Goal: Task Accomplishment & Management: Manage account settings

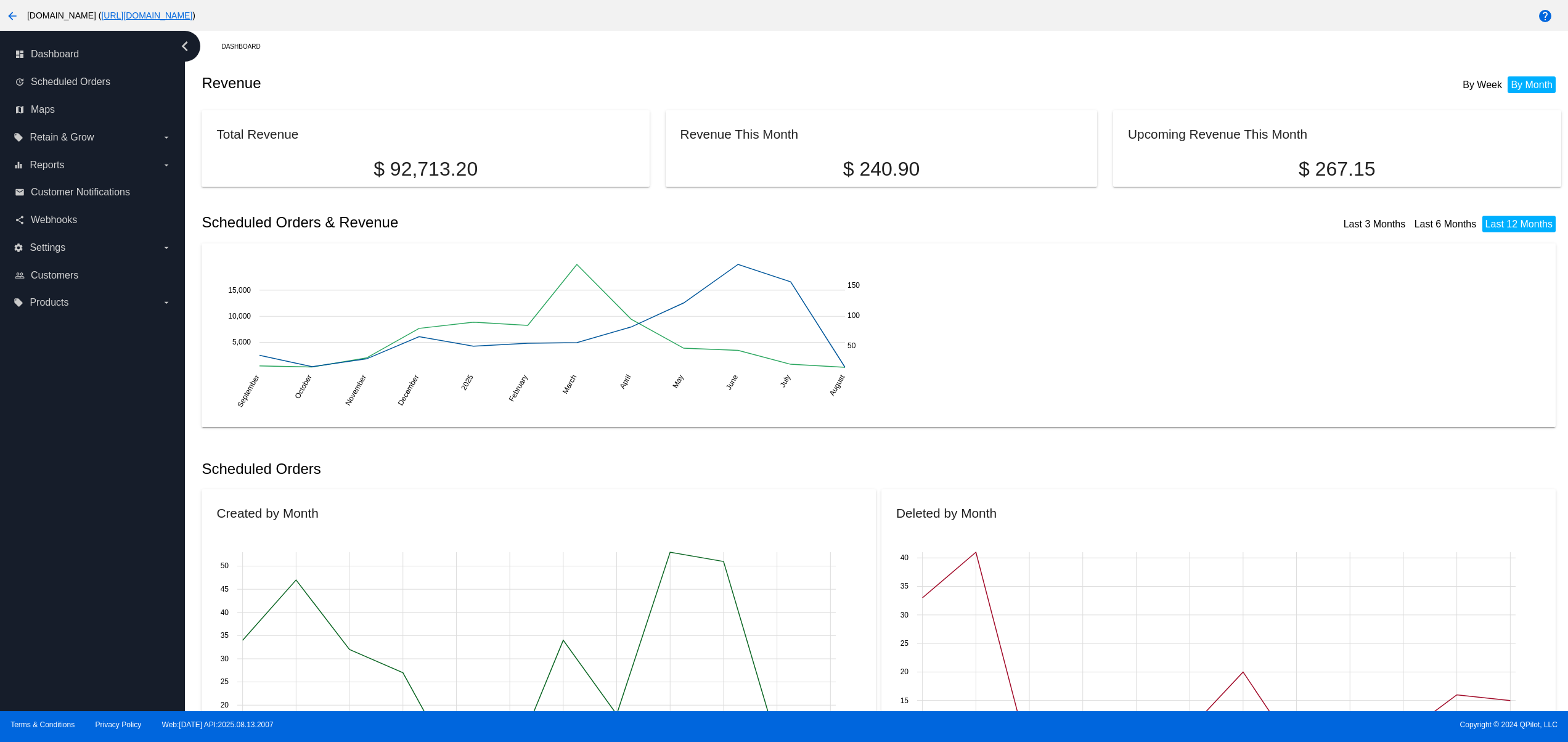
scroll to position [1615, 0]
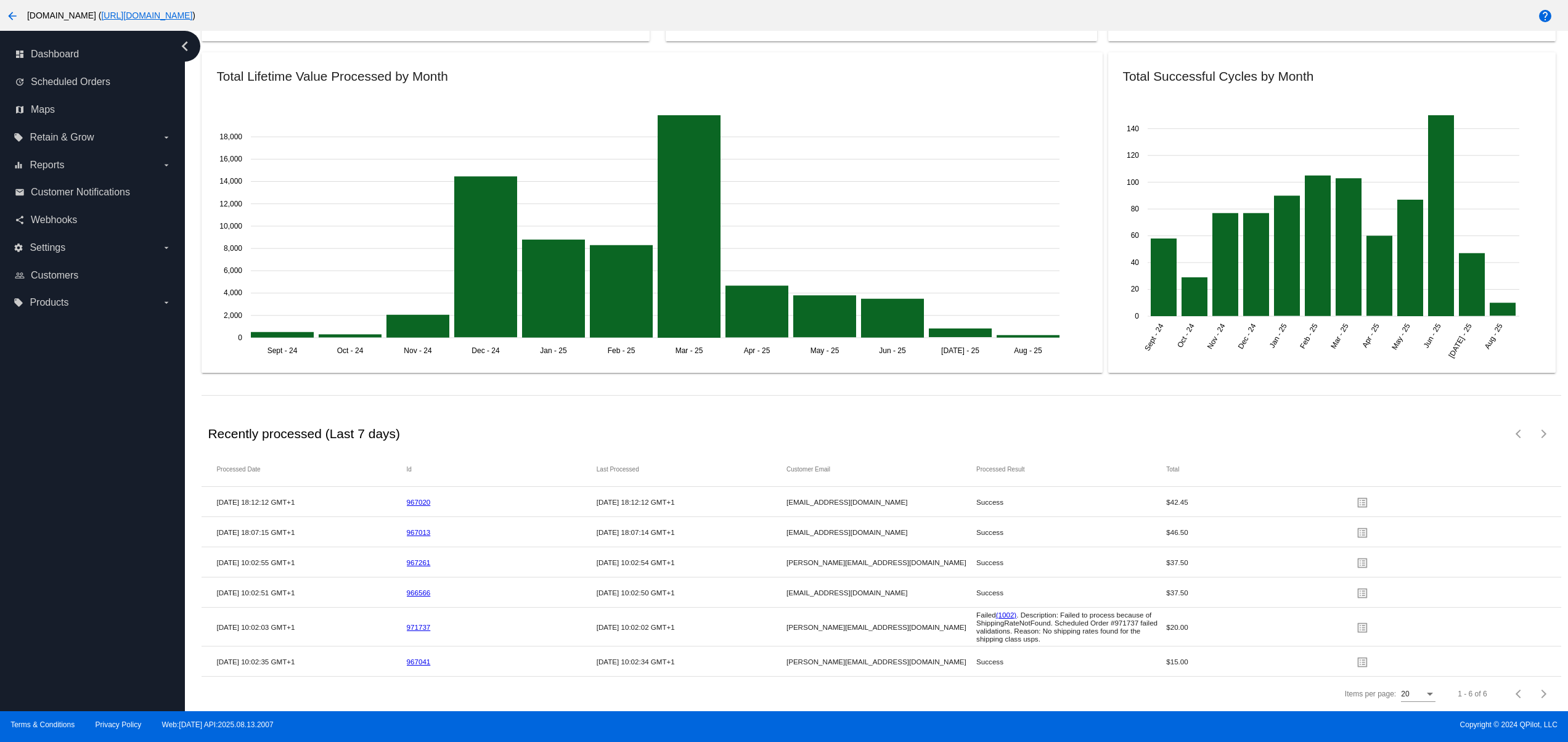
drag, startPoint x: 0, startPoint y: 0, endPoint x: 973, endPoint y: 724, distance: 1212.8
click at [973, 724] on span "Copyright © 2024 QPilot, LLC" at bounding box center [1176, 724] width 763 height 9
drag, startPoint x: 484, startPoint y: 474, endPoint x: 496, endPoint y: 474, distance: 12.0
click at [491, 495] on mat-cell "967020" at bounding box center [501, 502] width 190 height 14
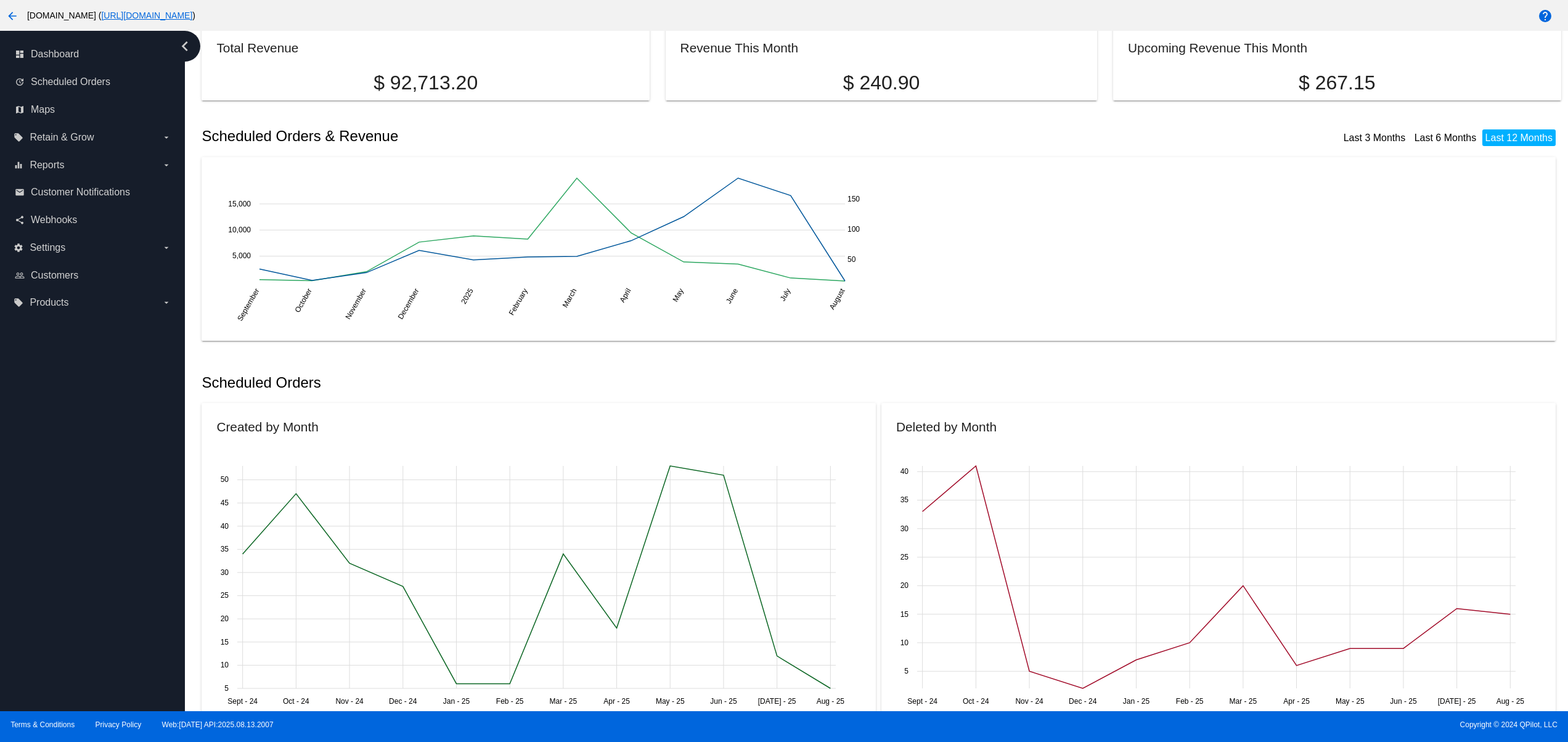
scroll to position [0, 0]
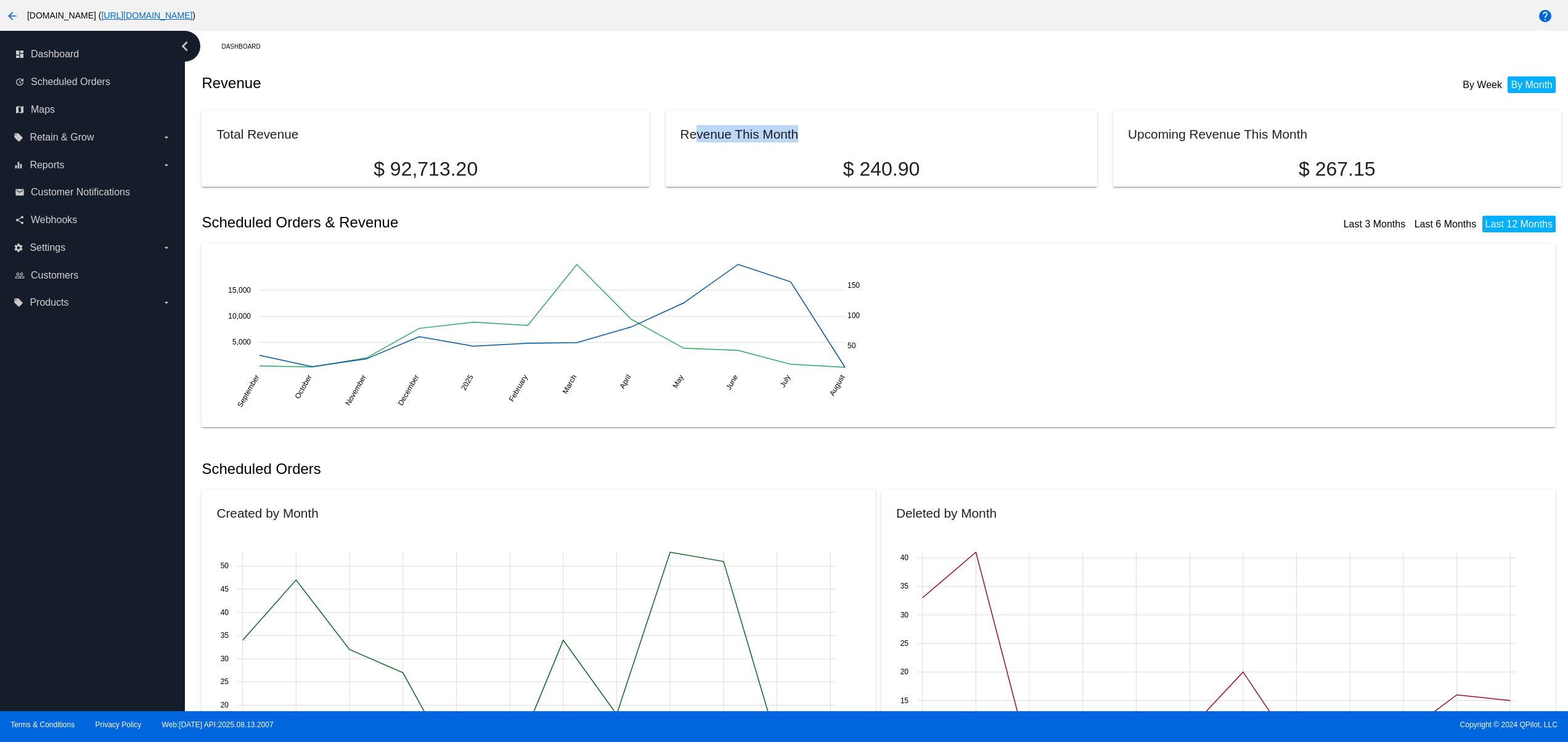
drag, startPoint x: 743, startPoint y: 126, endPoint x: 1059, endPoint y: 129, distance: 316.0
click at [965, 114] on mat-card "Revenue This Month $ 240.90" at bounding box center [881, 148] width 432 height 76
click at [1076, 139] on mat-card "Revenue This Month $ 240.90" at bounding box center [881, 148] width 432 height 76
click at [62, 232] on div "share Webhooks" at bounding box center [93, 220] width 165 height 28
click at [59, 235] on div "settings Settings arrow_drop_down" at bounding box center [93, 247] width 165 height 28
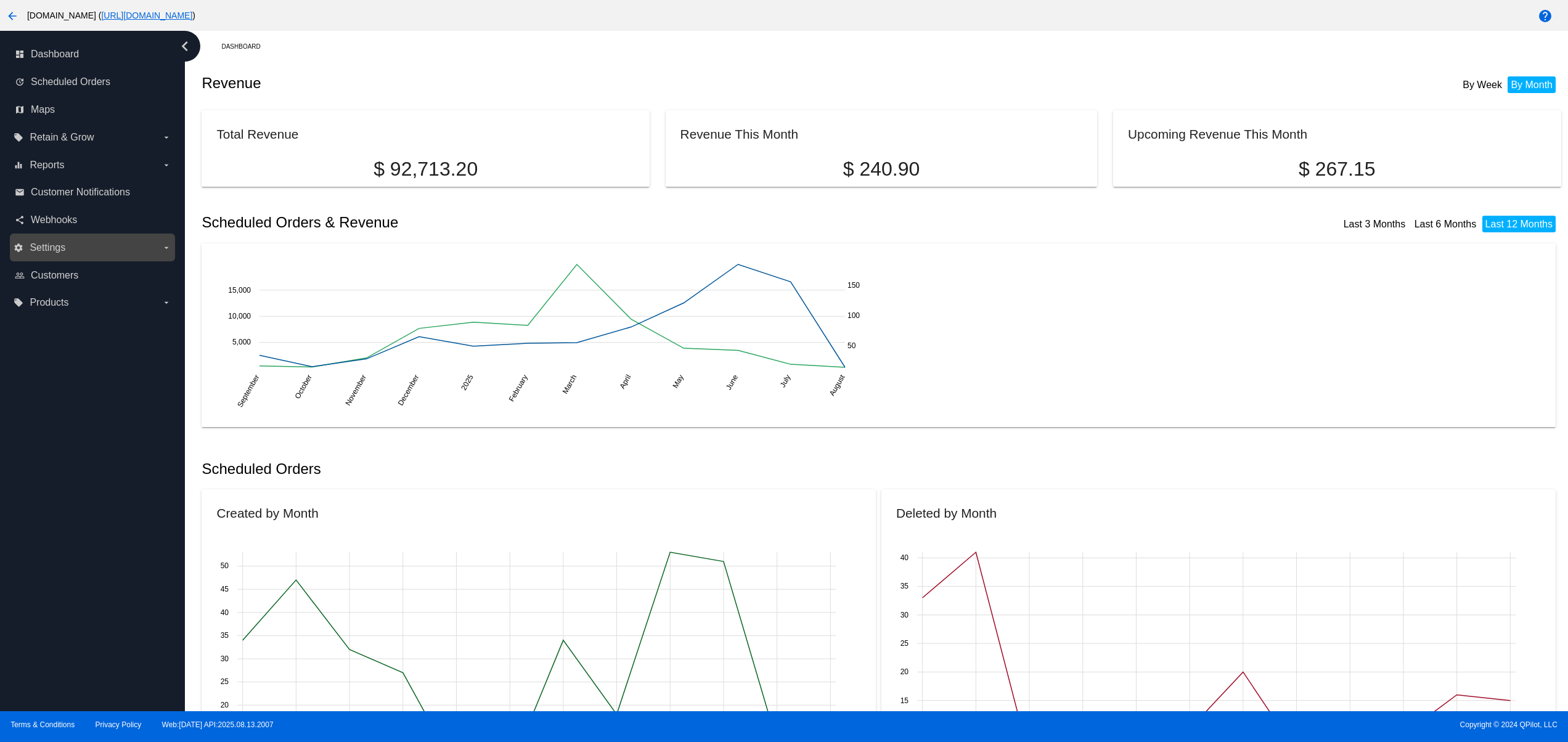
click at [57, 238] on label "settings Settings arrow_drop_down" at bounding box center [92, 248] width 157 height 20
click at [0, 0] on input "settings Settings arrow_drop_down" at bounding box center [0, 0] width 0 height 0
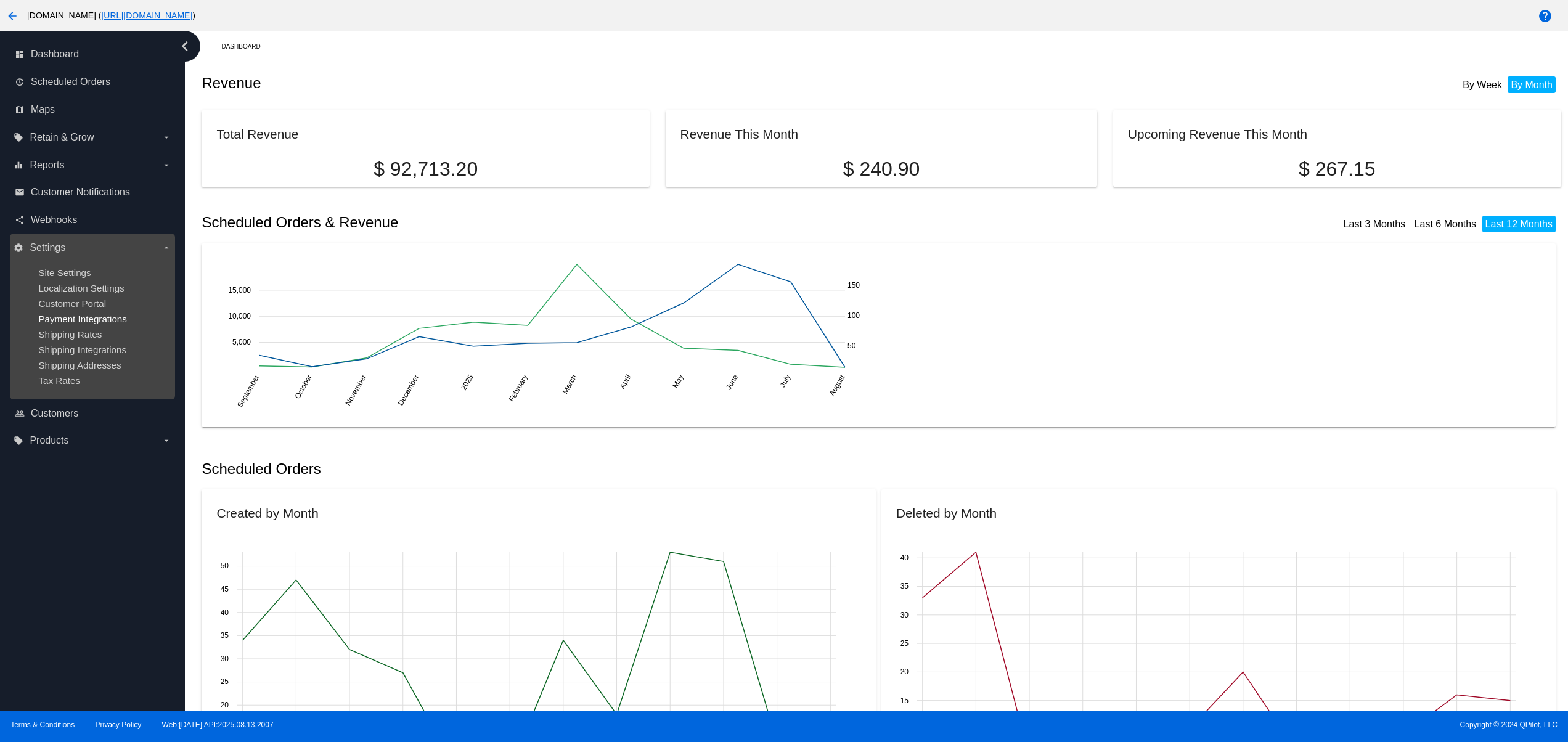
click at [70, 321] on span "Payment Integrations" at bounding box center [82, 319] width 89 height 10
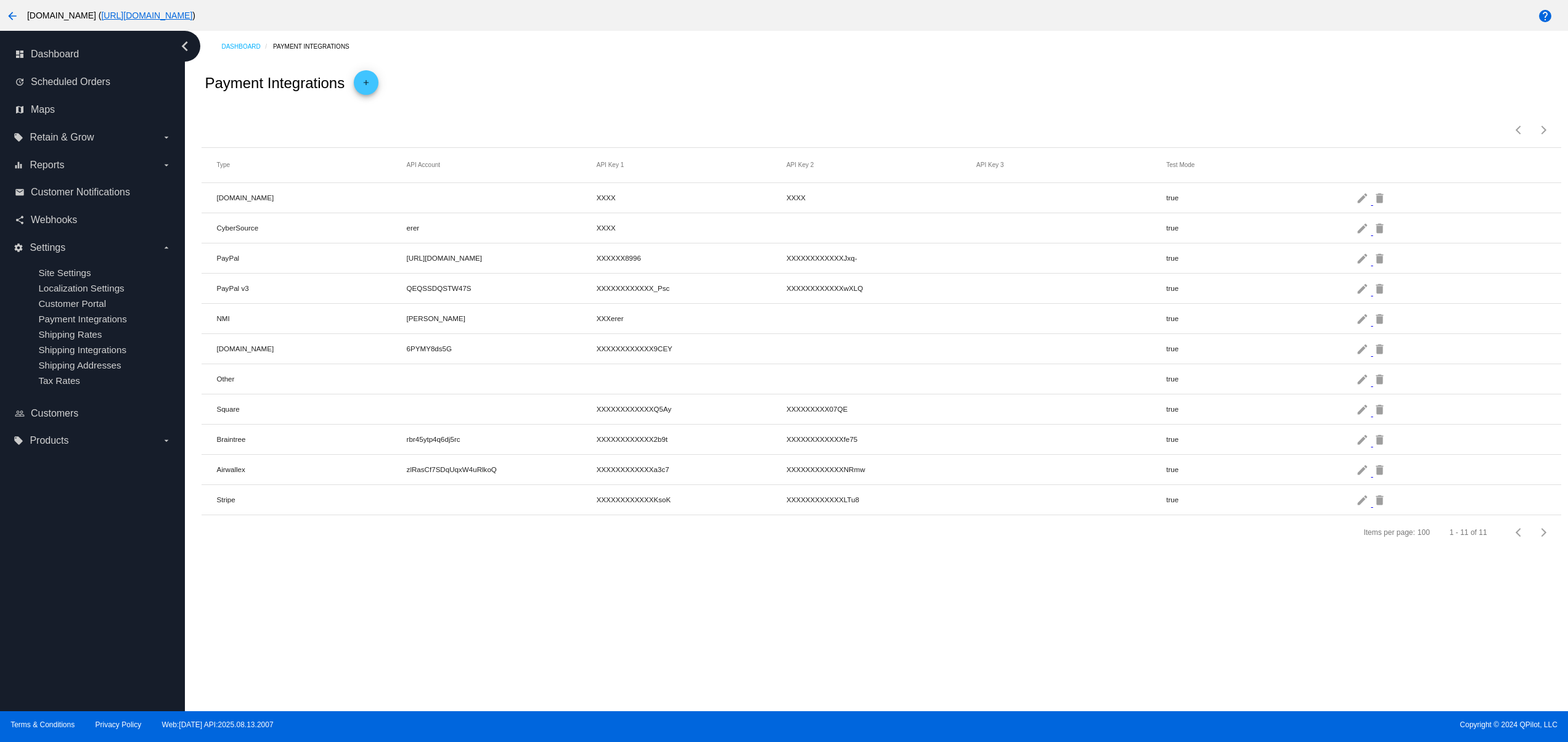
drag, startPoint x: 232, startPoint y: 255, endPoint x: 346, endPoint y: 241, distance: 114.9
click at [346, 241] on mat-table "Type API Account API Key 1 API Key 2 API Key 3 Test Mode [DOMAIN_NAME] XXXX XXX…" at bounding box center [881, 331] width 1359 height 367
drag, startPoint x: 217, startPoint y: 444, endPoint x: 309, endPoint y: 466, distance: 94.6
click at [308, 466] on mat-table "Type API Account API Key 1 API Key 2 API Key 3 Test Mode [DOMAIN_NAME] XXXX XXX…" at bounding box center [881, 331] width 1359 height 367
drag, startPoint x: 223, startPoint y: 502, endPoint x: 1107, endPoint y: 498, distance: 884.0
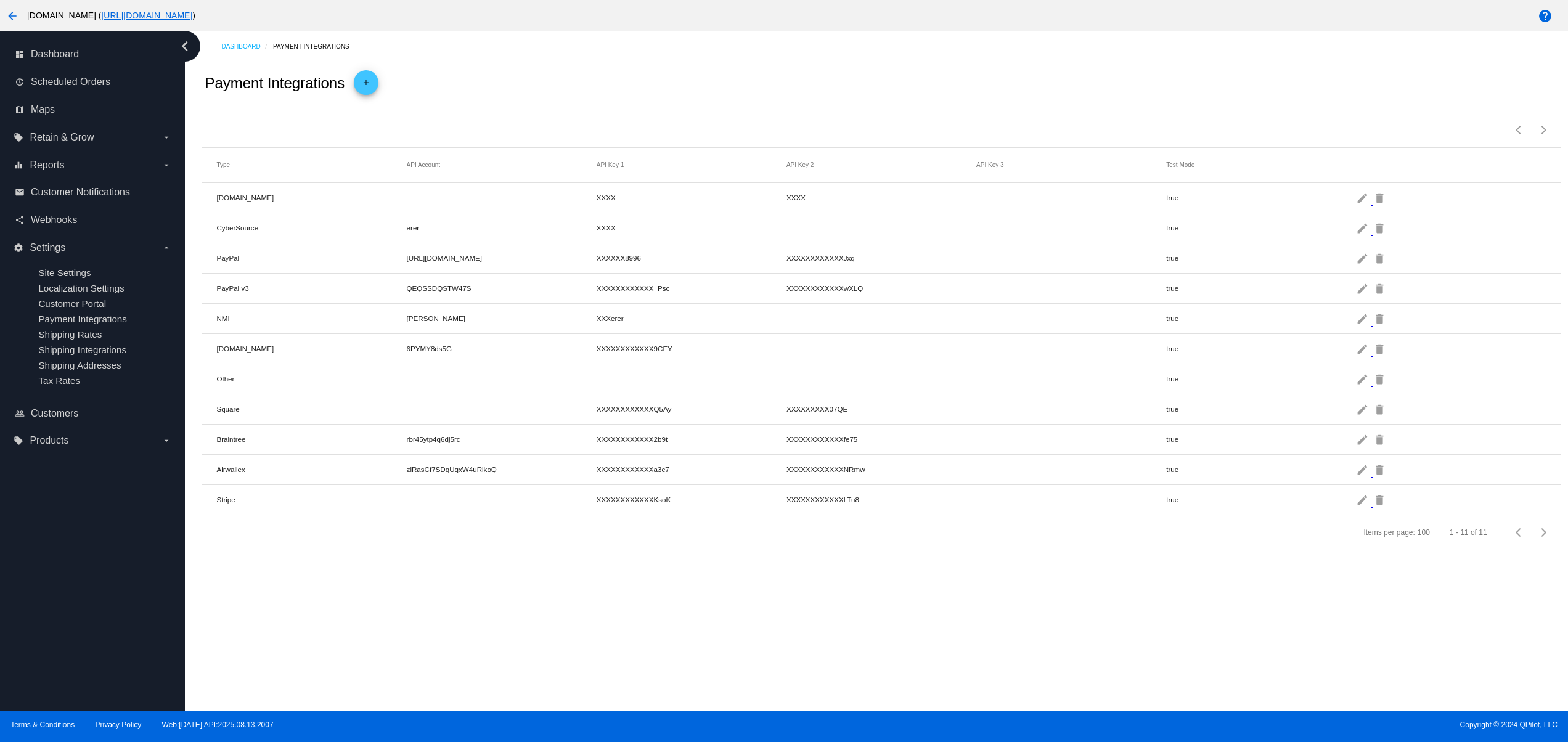
click at [1107, 498] on mat-row "Stripe XXXXXXXXXXXXKsoK XXXXXXXXXXXXLTu8 true edit delete" at bounding box center [881, 500] width 1359 height 30
click at [1366, 508] on mat-icon "edit" at bounding box center [1363, 499] width 15 height 19
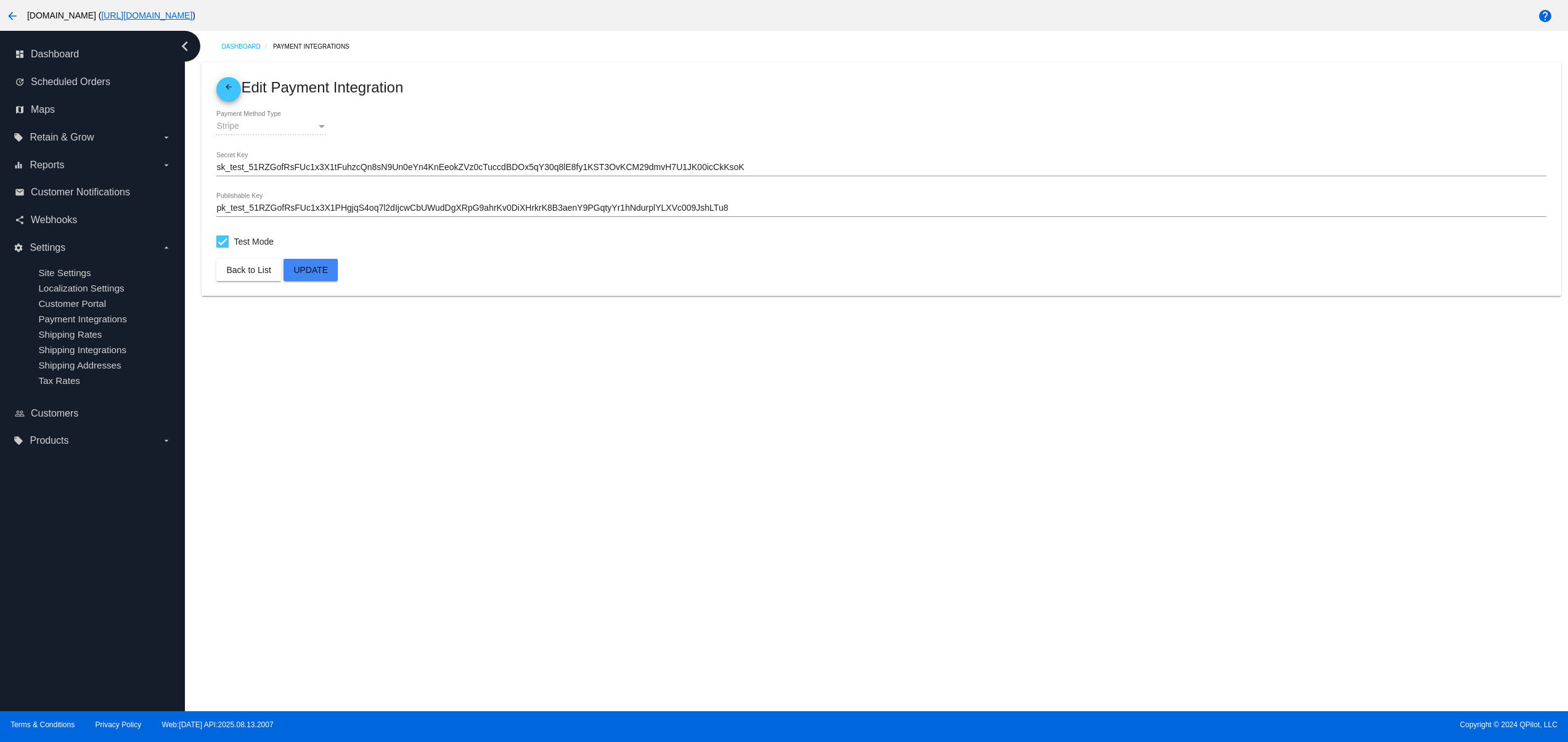
click at [10, 18] on mat-icon "arrow_back" at bounding box center [12, 16] width 15 height 15
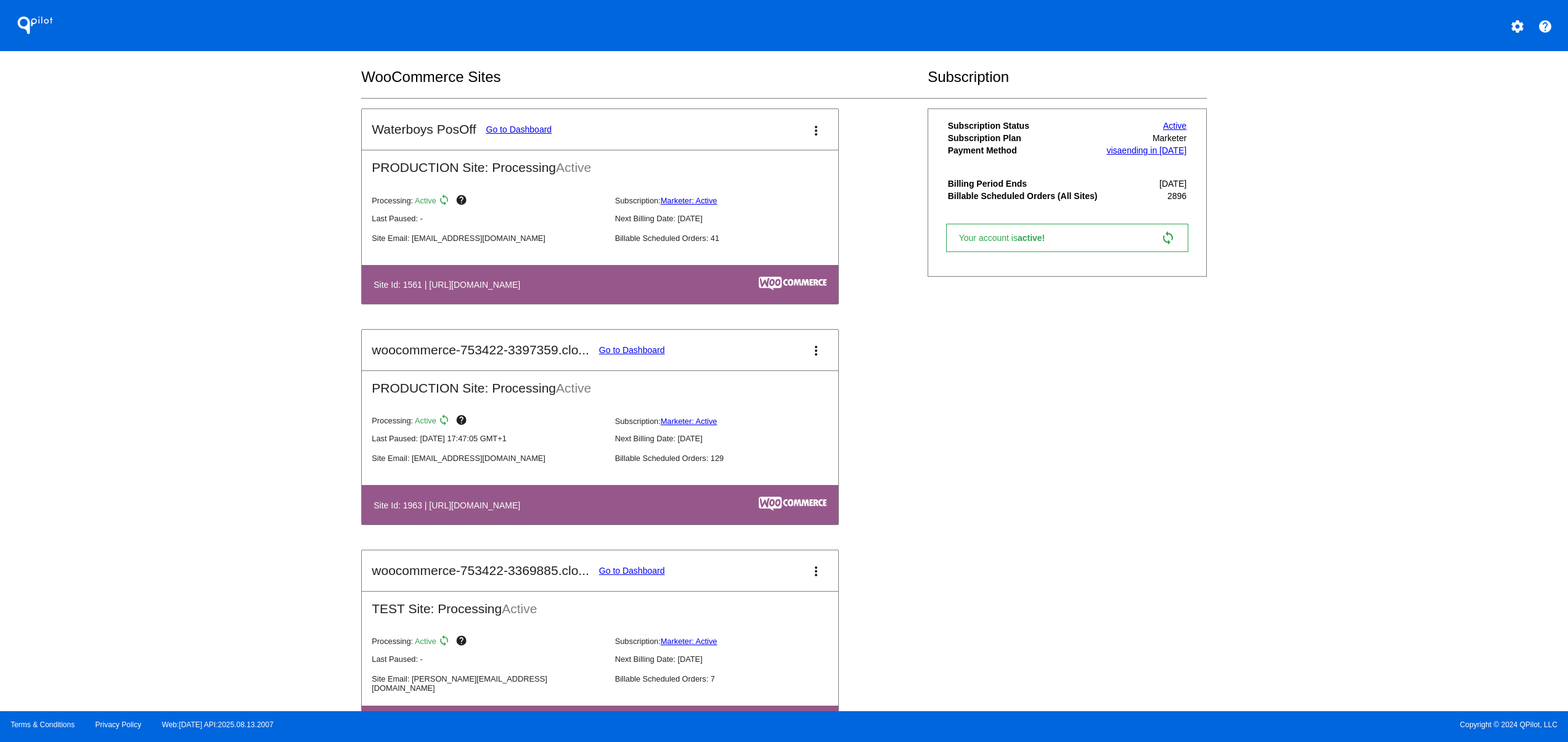
scroll to position [739, 0]
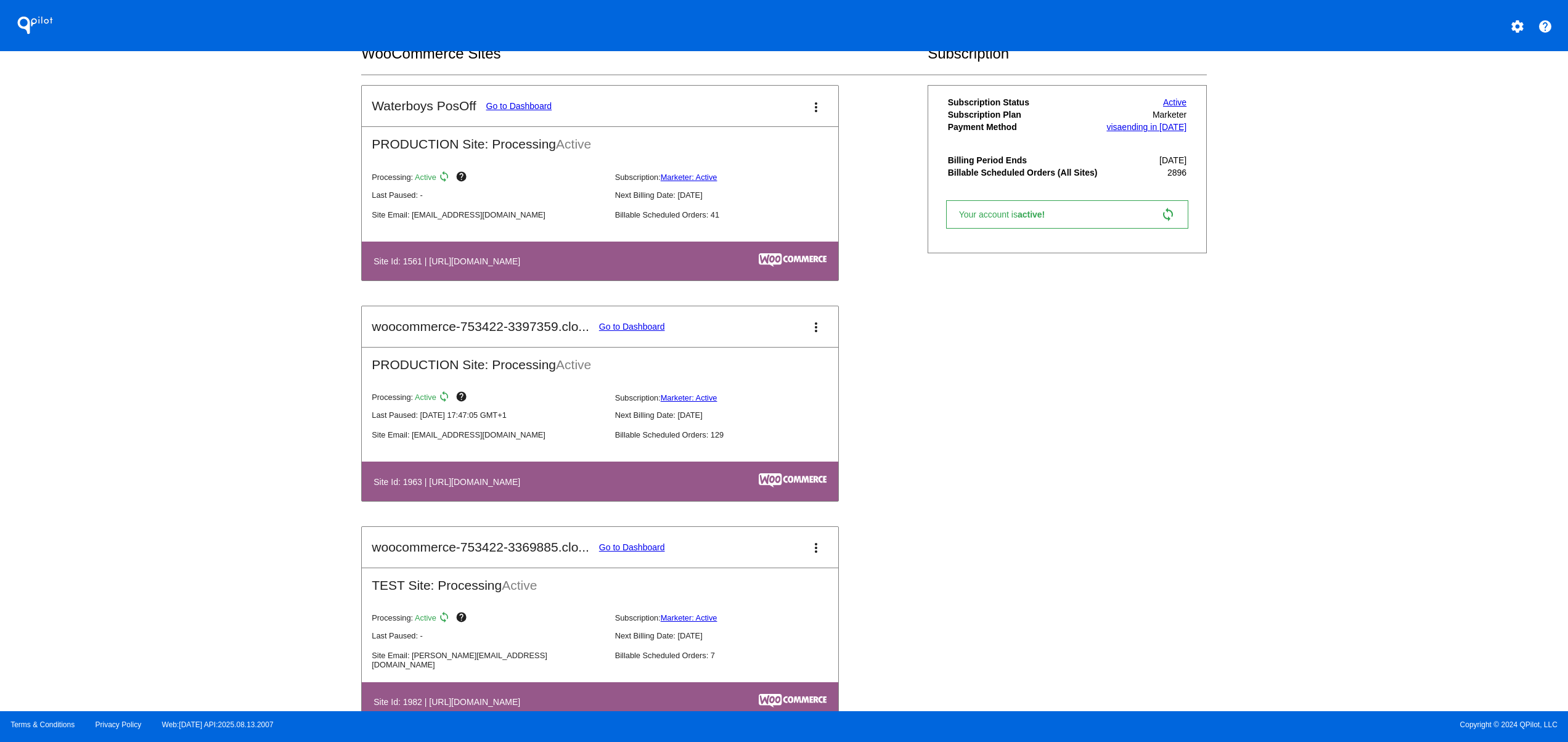
click at [693, 477] on table "Site Id: 1963 | [URL][DOMAIN_NAME]" at bounding box center [600, 480] width 476 height 39
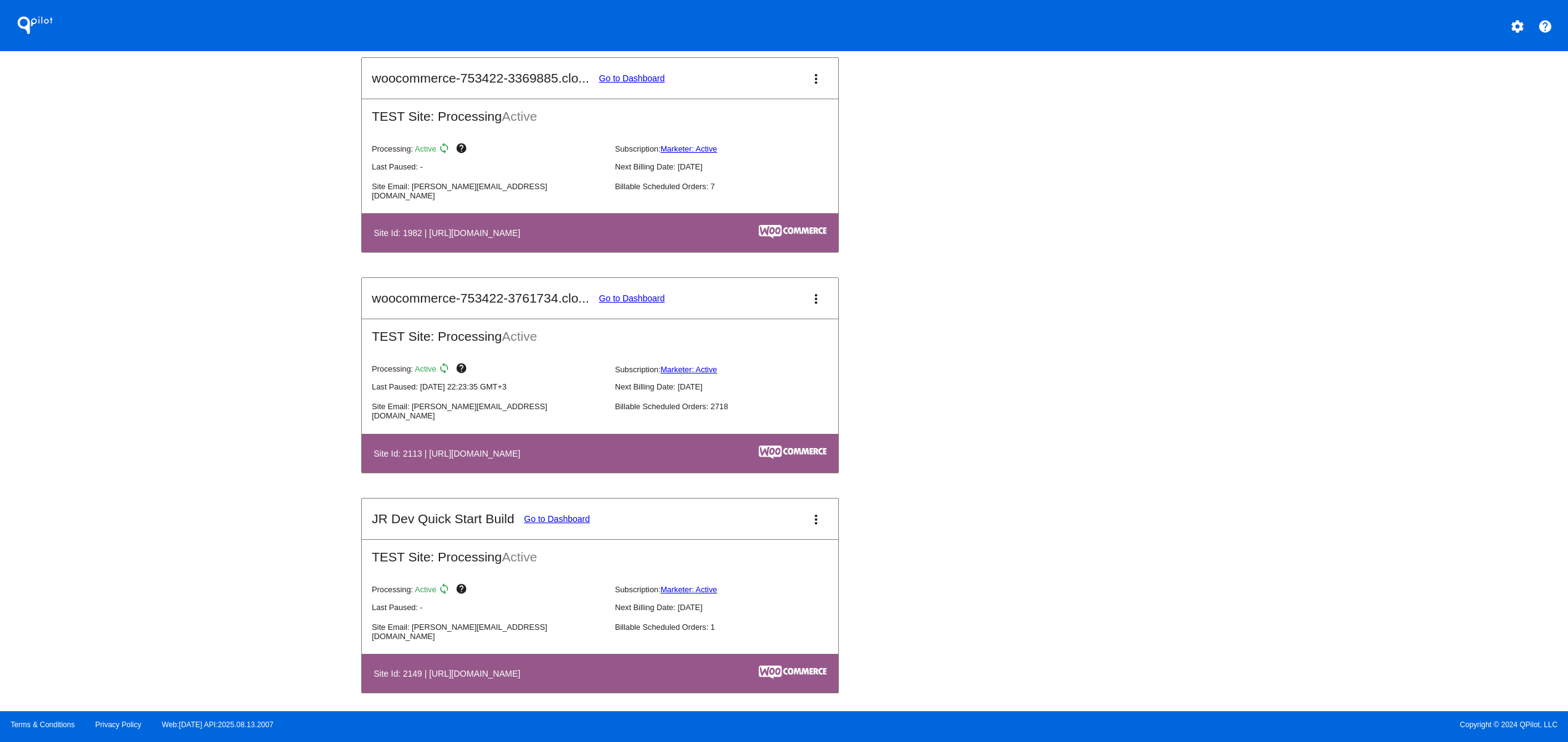
scroll to position [1232, 0]
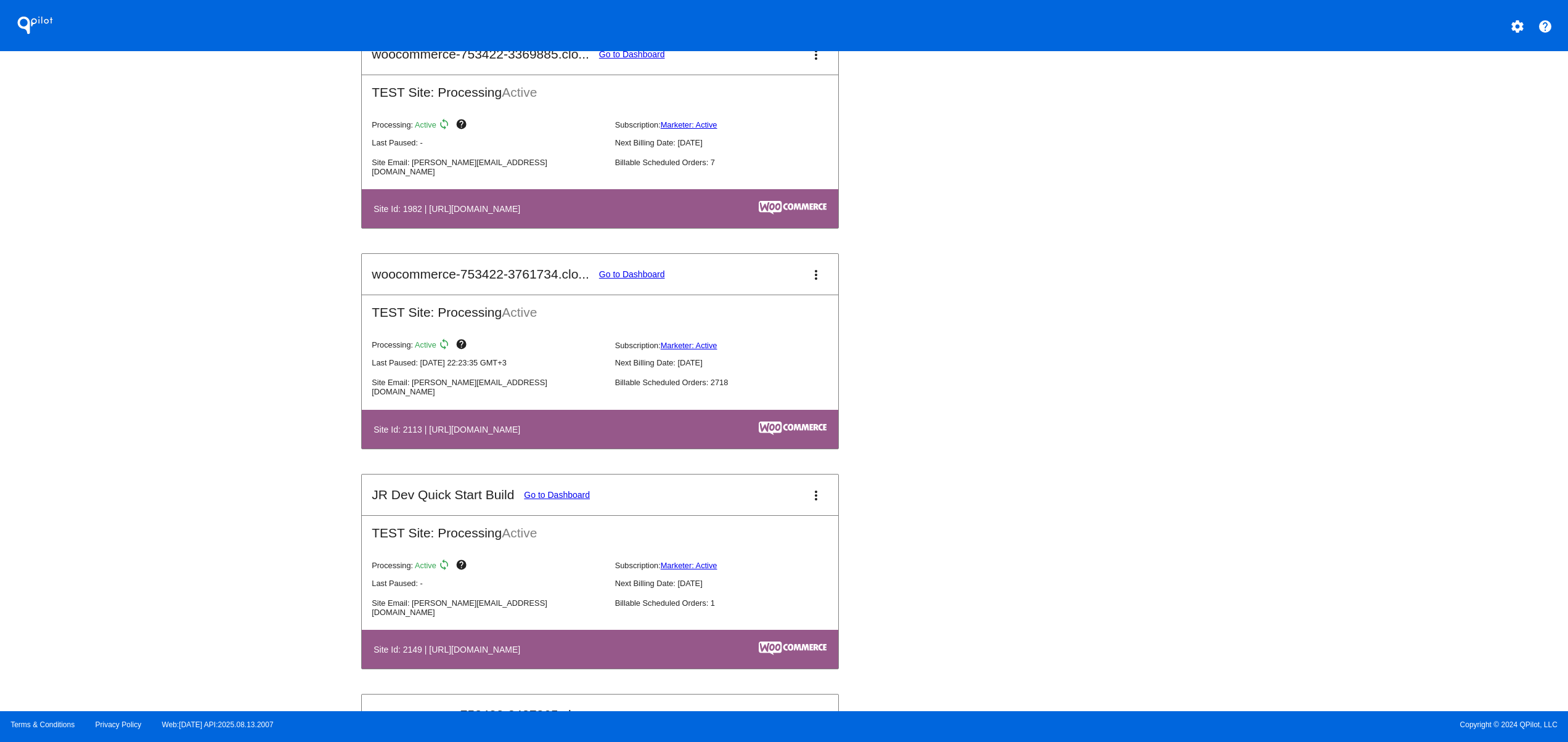
click at [538, 500] on link "Go to Dashboard" at bounding box center [556, 494] width 66 height 10
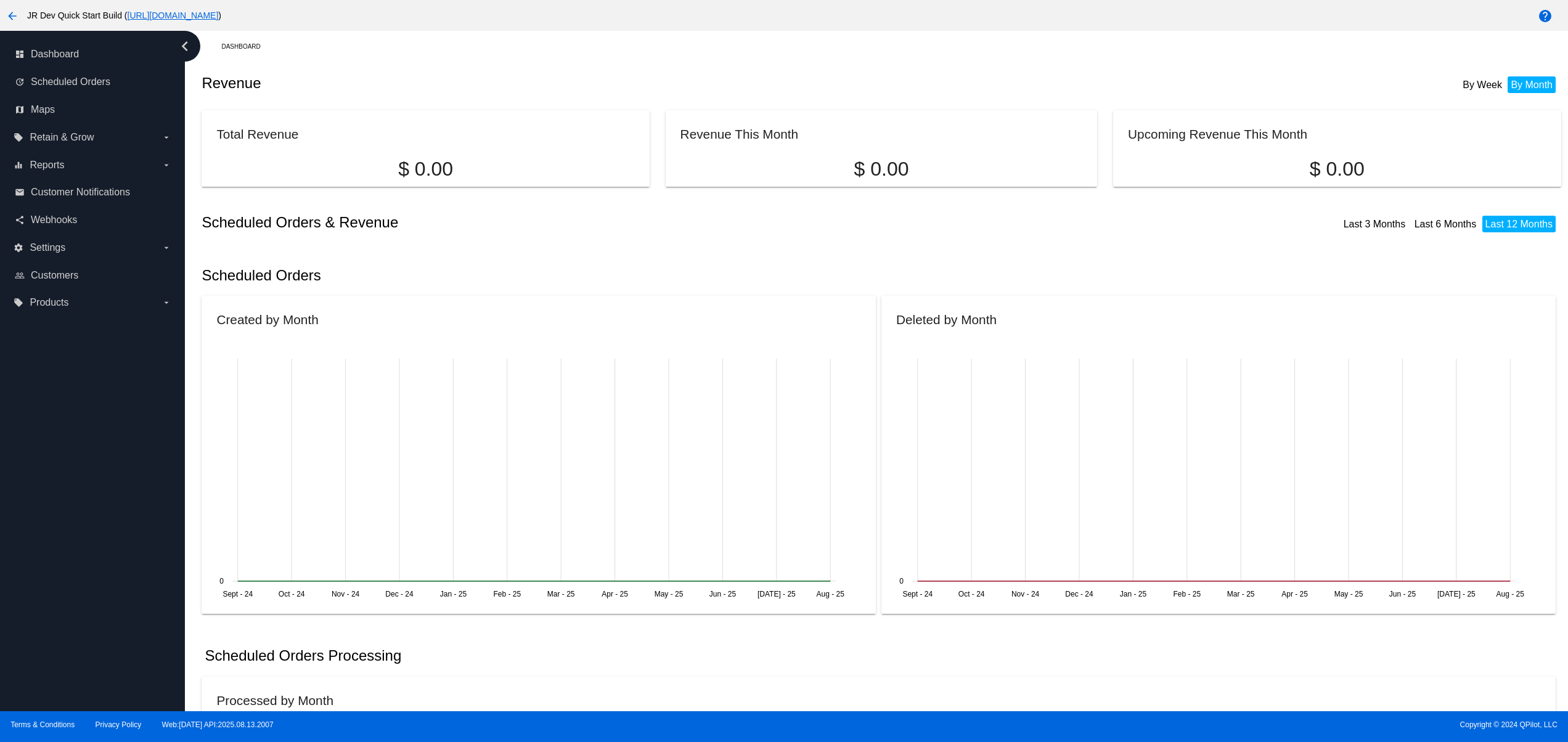
drag, startPoint x: 40, startPoint y: 11, endPoint x: 108, endPoint y: 11, distance: 68.0
click at [108, 11] on span "JR Dev Quick Start Build ( [URL][DOMAIN_NAME] )" at bounding box center [124, 15] width 194 height 10
click at [52, 283] on link "people_outline Customers" at bounding box center [93, 275] width 156 height 20
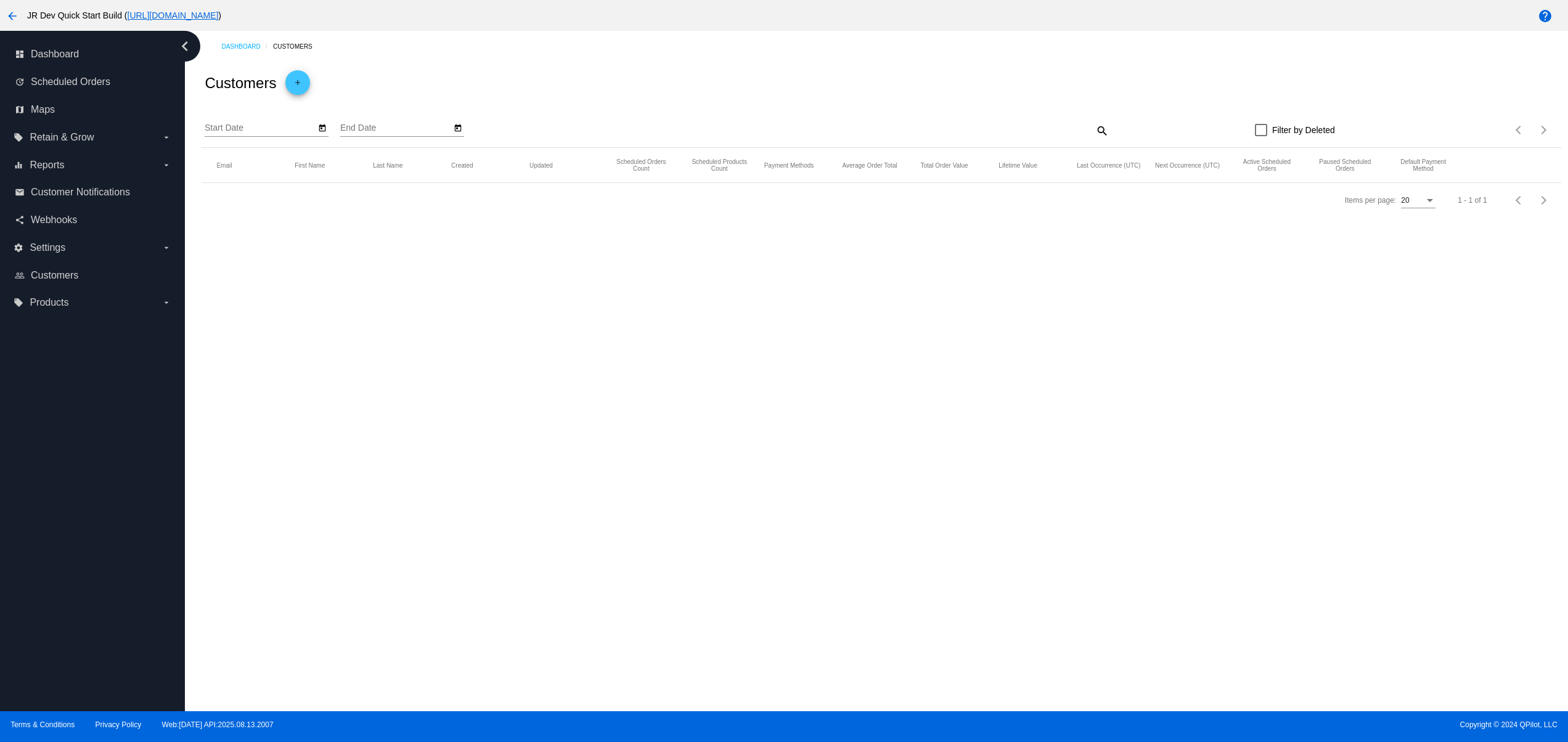
click at [592, 379] on div "Dashboard Customers Customers add Start Date End Date search Filter by Deleted …" at bounding box center [876, 371] width 1383 height 680
drag, startPoint x: 248, startPoint y: 193, endPoint x: 943, endPoint y: 218, distance: 695.4
click at [369, 193] on mat-row "[EMAIL_ADDRESS][DOMAIN_NAME] jr customer1 [DATE] [DATE] 1 1 1 3.60 3.60 N/A [DA…" at bounding box center [881, 202] width 1359 height 39
click at [1485, 193] on mat-icon "edit" at bounding box center [1492, 202] width 15 height 19
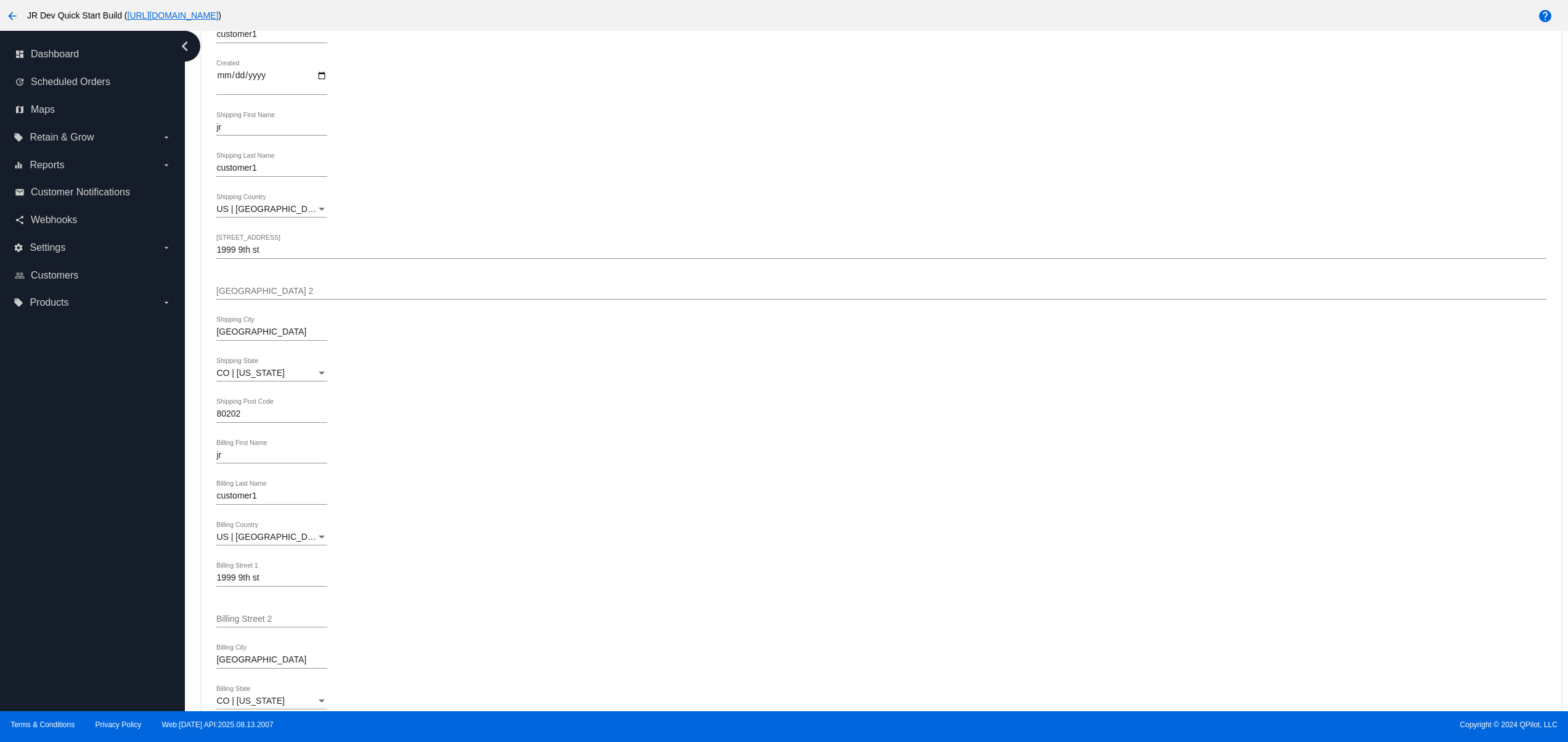
scroll to position [246, 0]
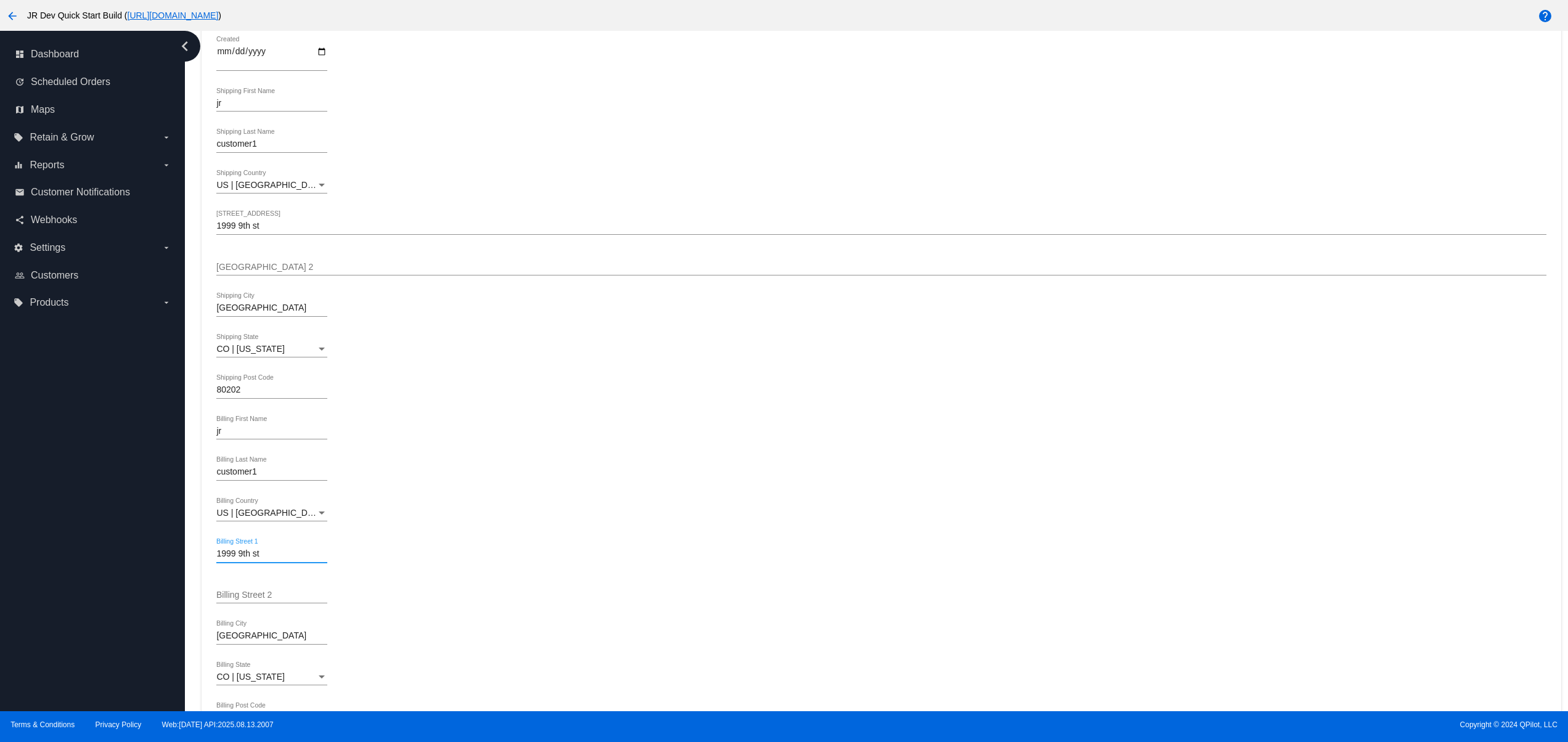
click at [235, 555] on input "1999 9th st" at bounding box center [272, 554] width 111 height 10
click at [235, 553] on input "1999 9th st" at bounding box center [272, 554] width 111 height 10
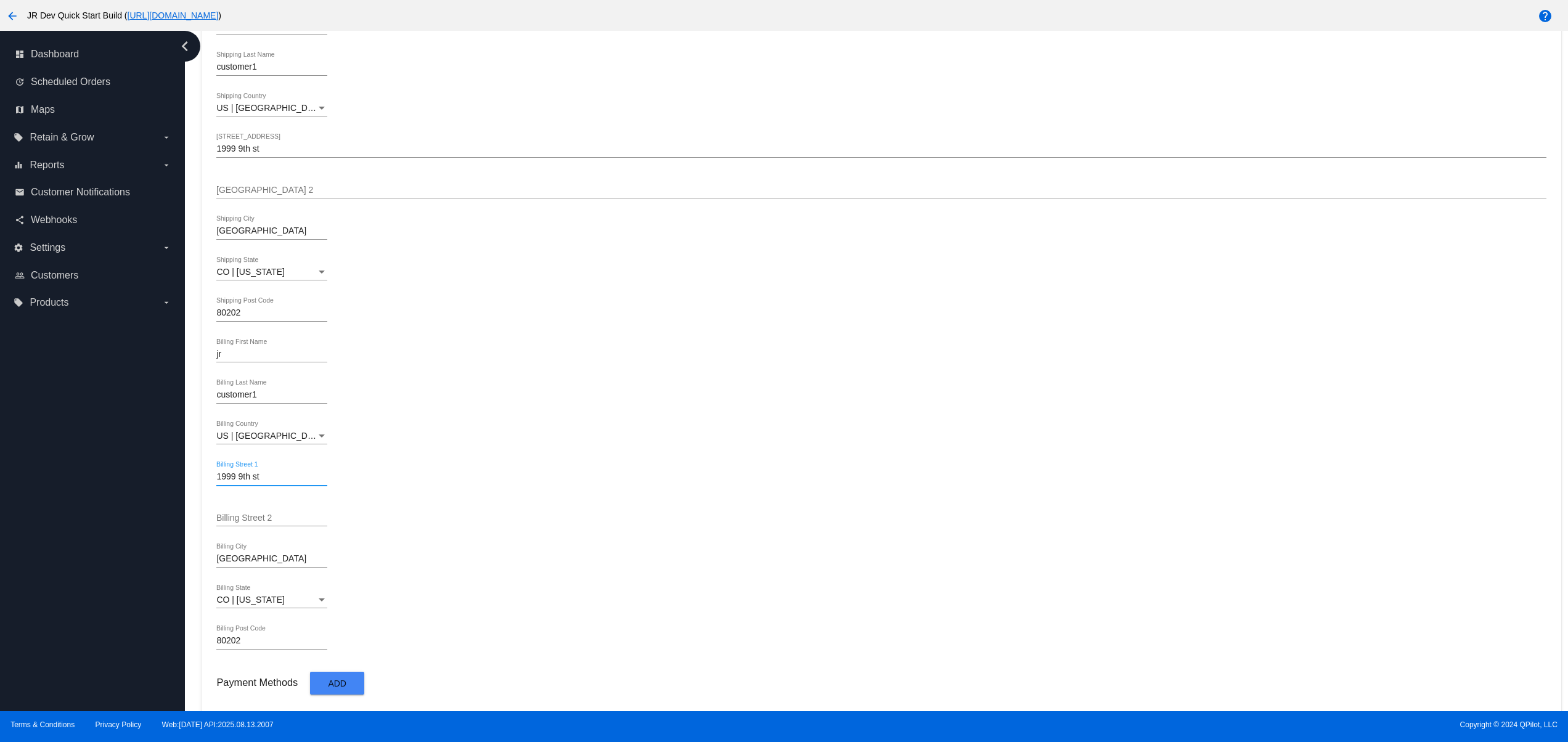
scroll to position [456, 0]
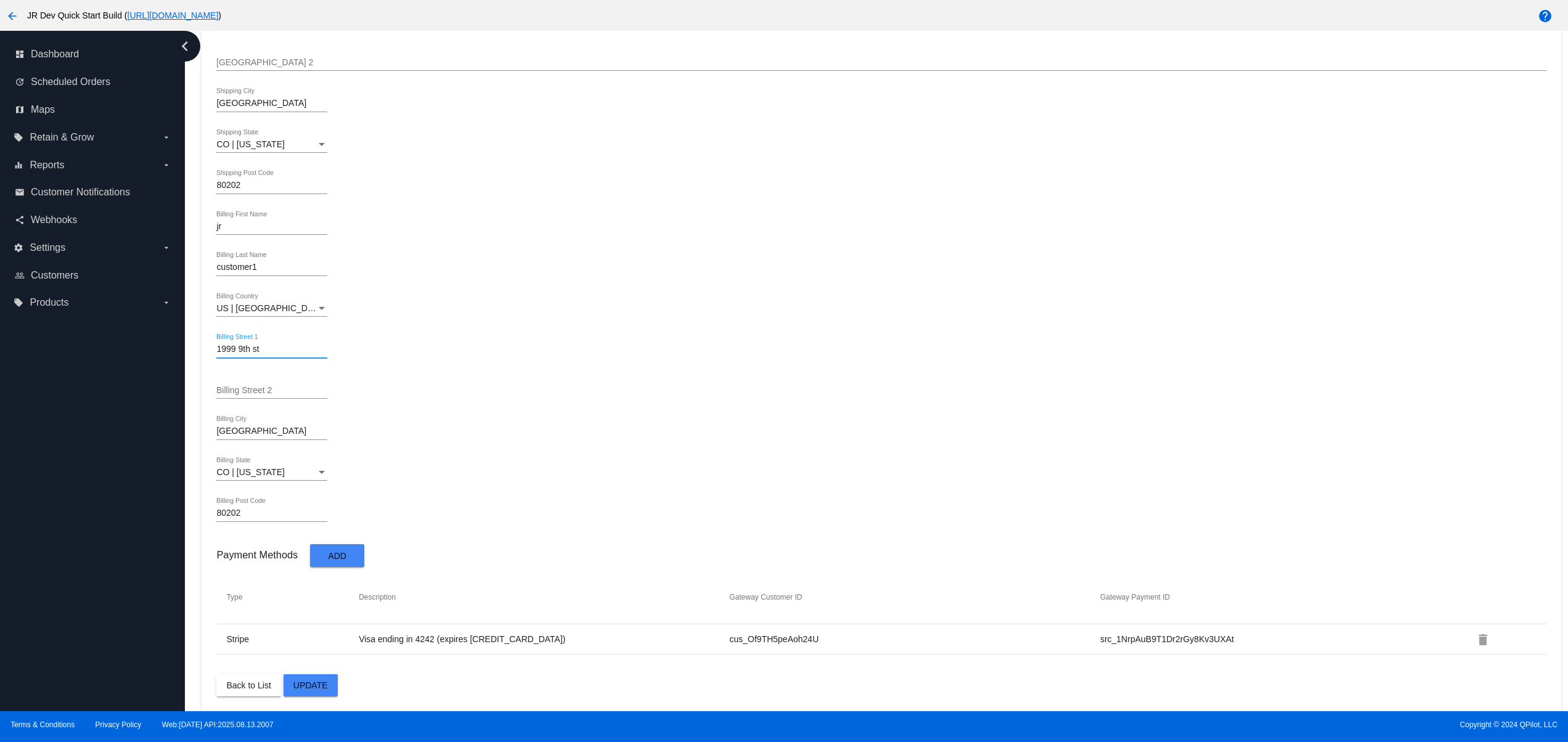
click at [232, 513] on input "80202" at bounding box center [272, 513] width 111 height 10
click at [584, 524] on div "80202 Billing Post Code" at bounding box center [881, 515] width 1329 height 35
drag, startPoint x: 346, startPoint y: 627, endPoint x: 745, endPoint y: 631, distance: 399.0
click at [745, 631] on tr "Stripe Visa ending in 4242 (expires [CREDIT_CARD_DATA]) cus_Of9TH5peAoh24U src_…" at bounding box center [881, 639] width 1329 height 30
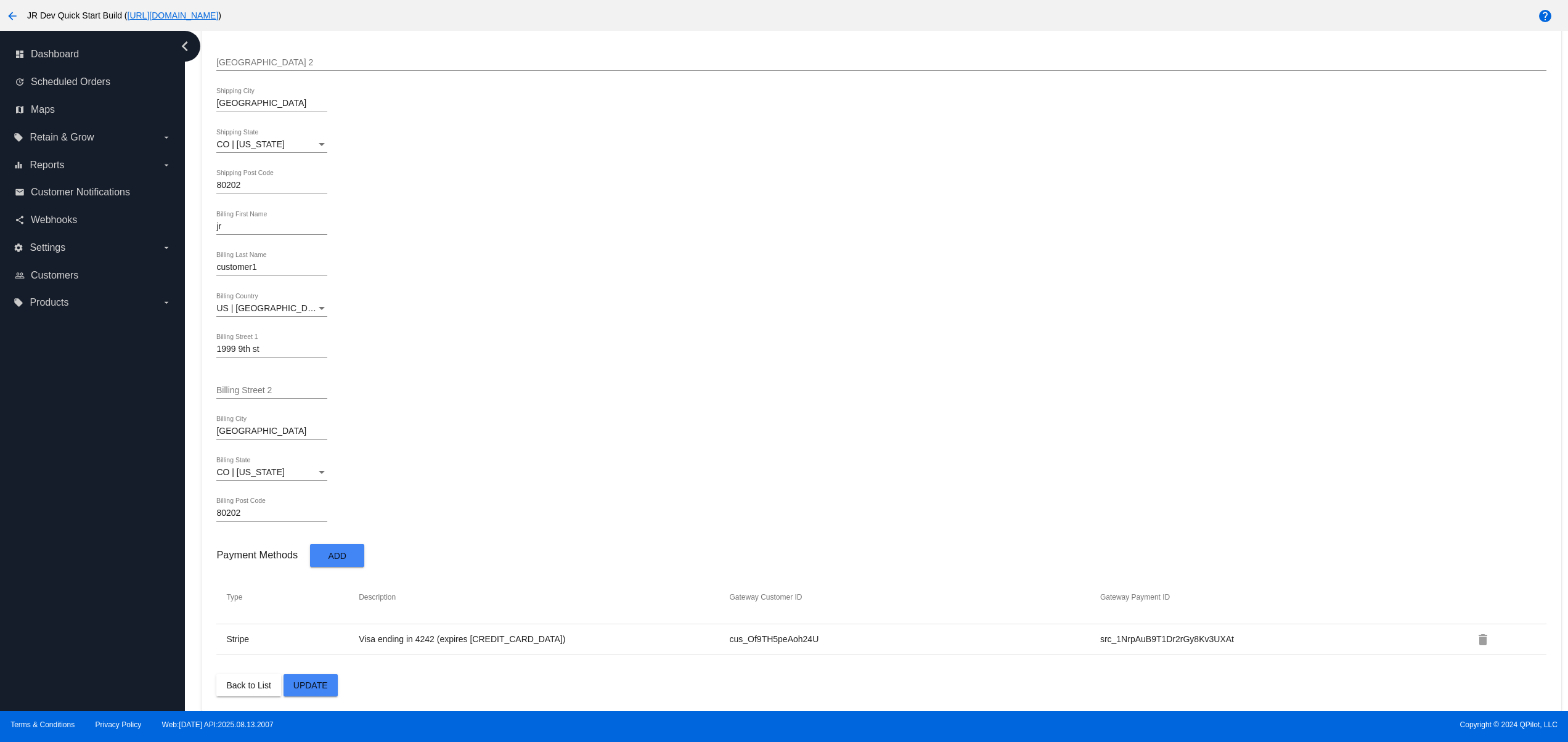
click at [807, 421] on div "Denver Billing City" at bounding box center [881, 434] width 1329 height 35
drag, startPoint x: 429, startPoint y: 643, endPoint x: 609, endPoint y: 625, distance: 180.9
click at [592, 632] on tbody "Type Description Gateway Customer ID Gateway Payment ID Stripe Visa ending in 4…" at bounding box center [881, 613] width 1329 height 84
click at [553, 666] on mat-card-content "11 *ID [EMAIL_ADDRESS][DOMAIN_NAME] *Email jr First Name customer1 Last Name Cr…" at bounding box center [881, 182] width 1329 height 1029
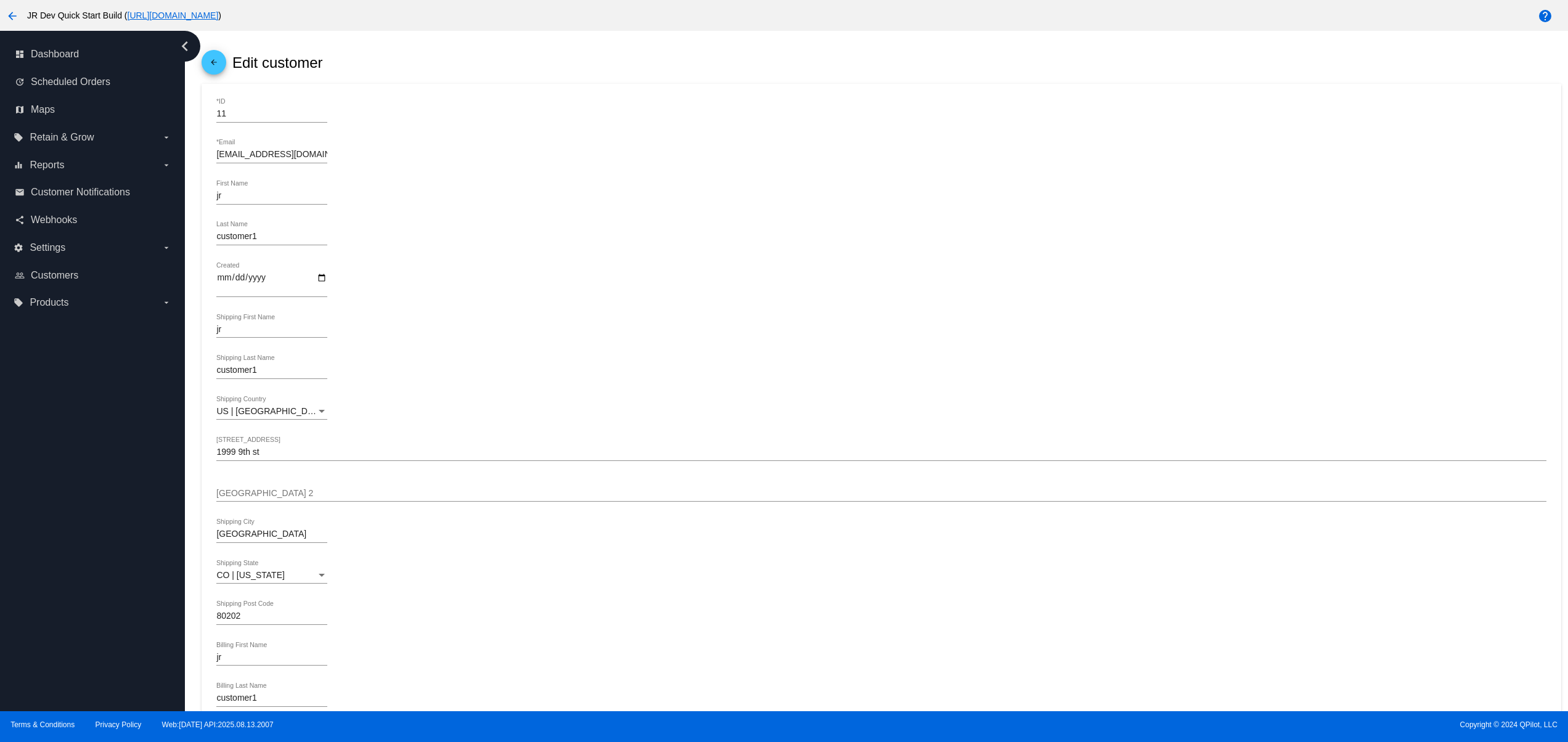
scroll to position [0, 0]
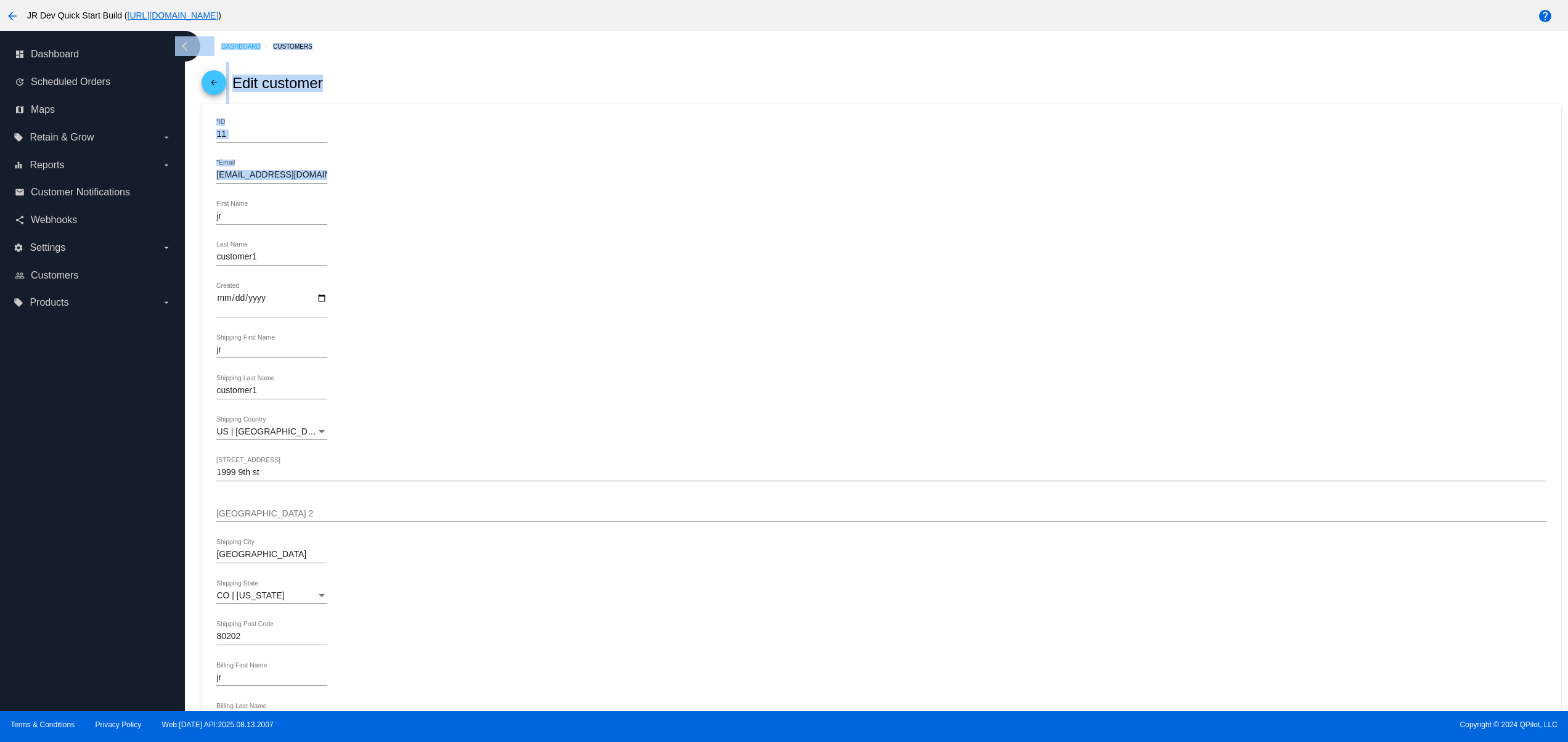
drag, startPoint x: 329, startPoint y: 171, endPoint x: 179, endPoint y: 183, distance: 150.5
click at [179, 183] on div "dashboard Dashboard update Scheduled Orders map Maps local_offer Retain & Grow …" at bounding box center [784, 371] width 1568 height 680
click at [681, 219] on div "jr First Name" at bounding box center [881, 218] width 1329 height 35
click at [11, 9] on mat-icon "arrow_back" at bounding box center [12, 16] width 15 height 15
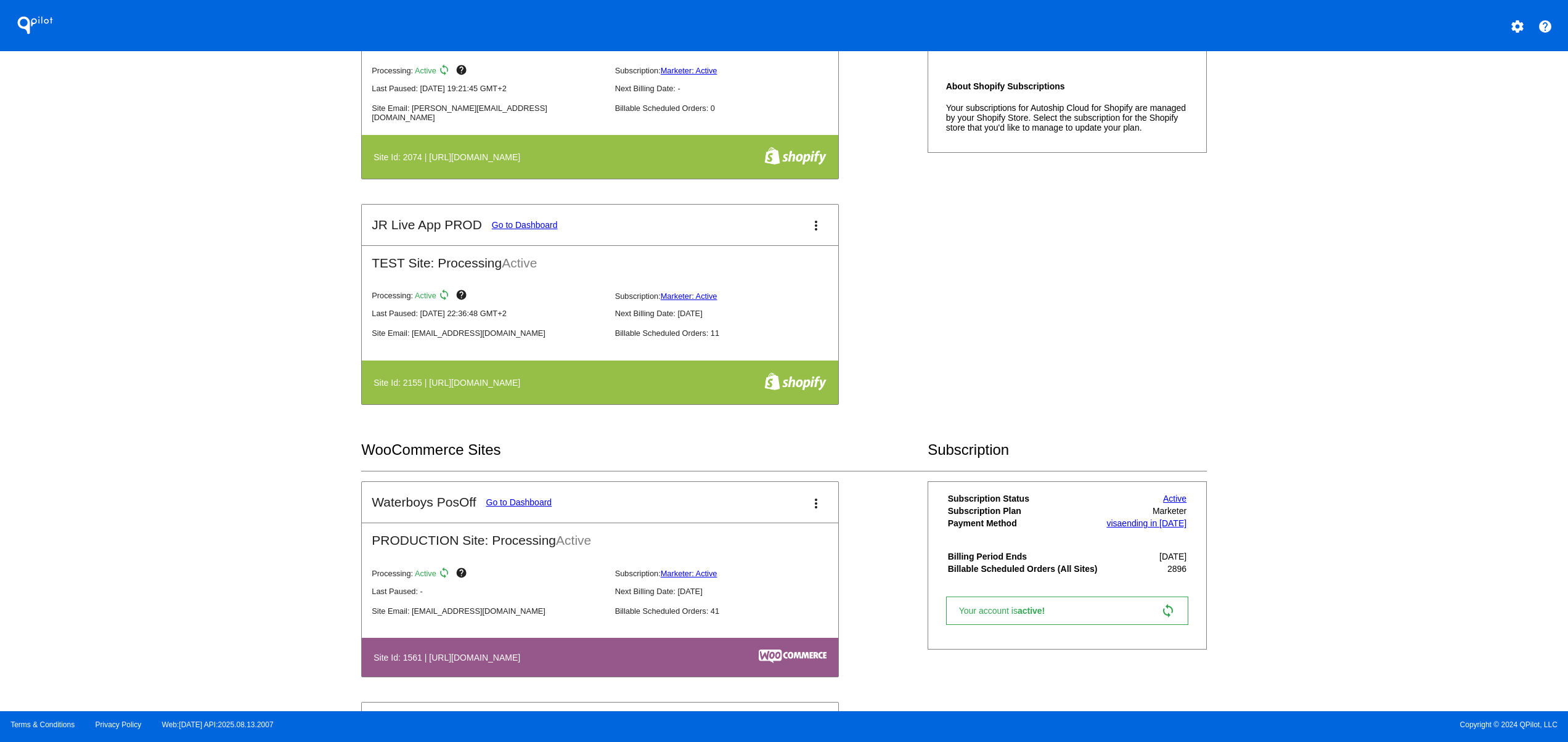
scroll to position [493, 0]
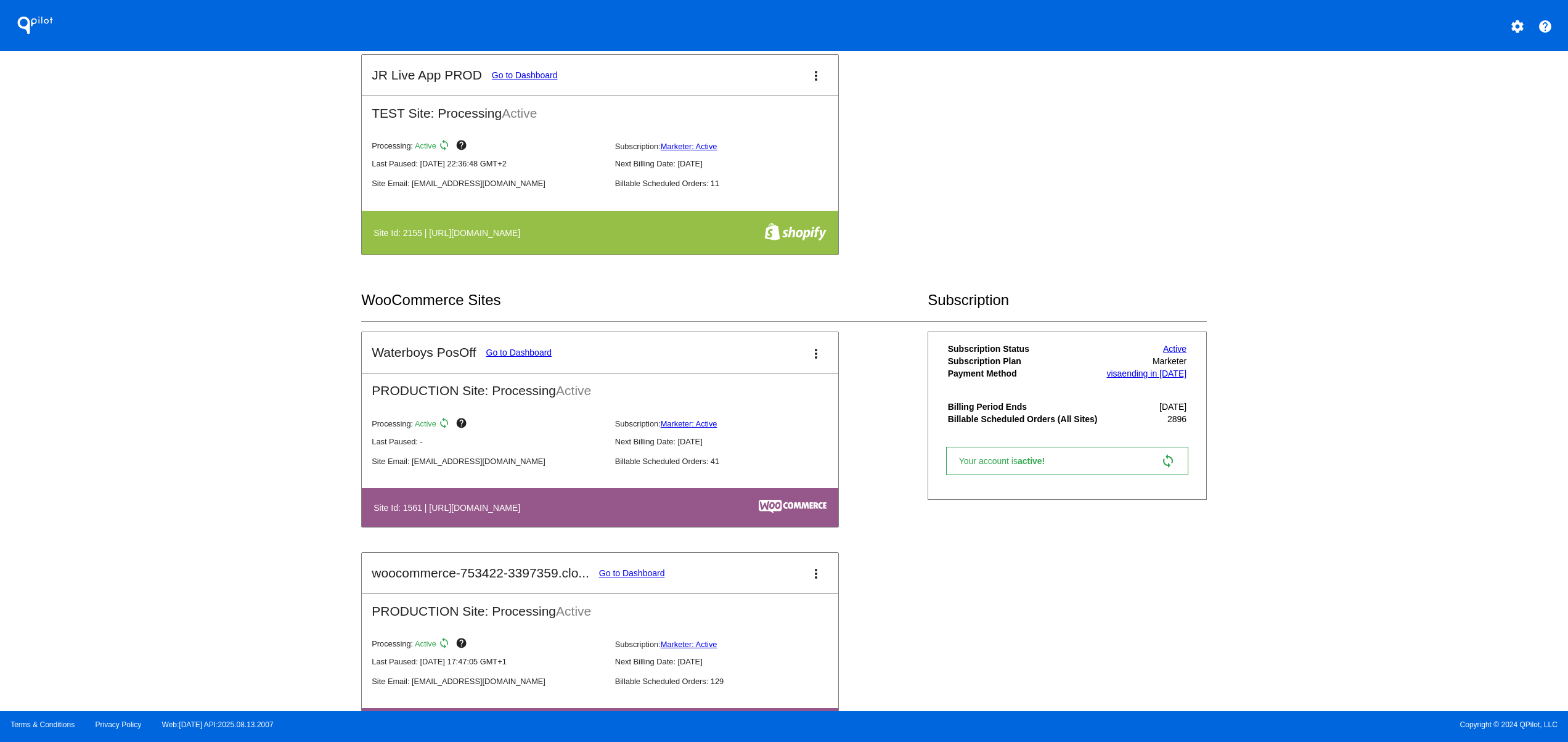
click at [610, 505] on table "Site Id: 1561 | [URL][DOMAIN_NAME]" at bounding box center [600, 507] width 476 height 39
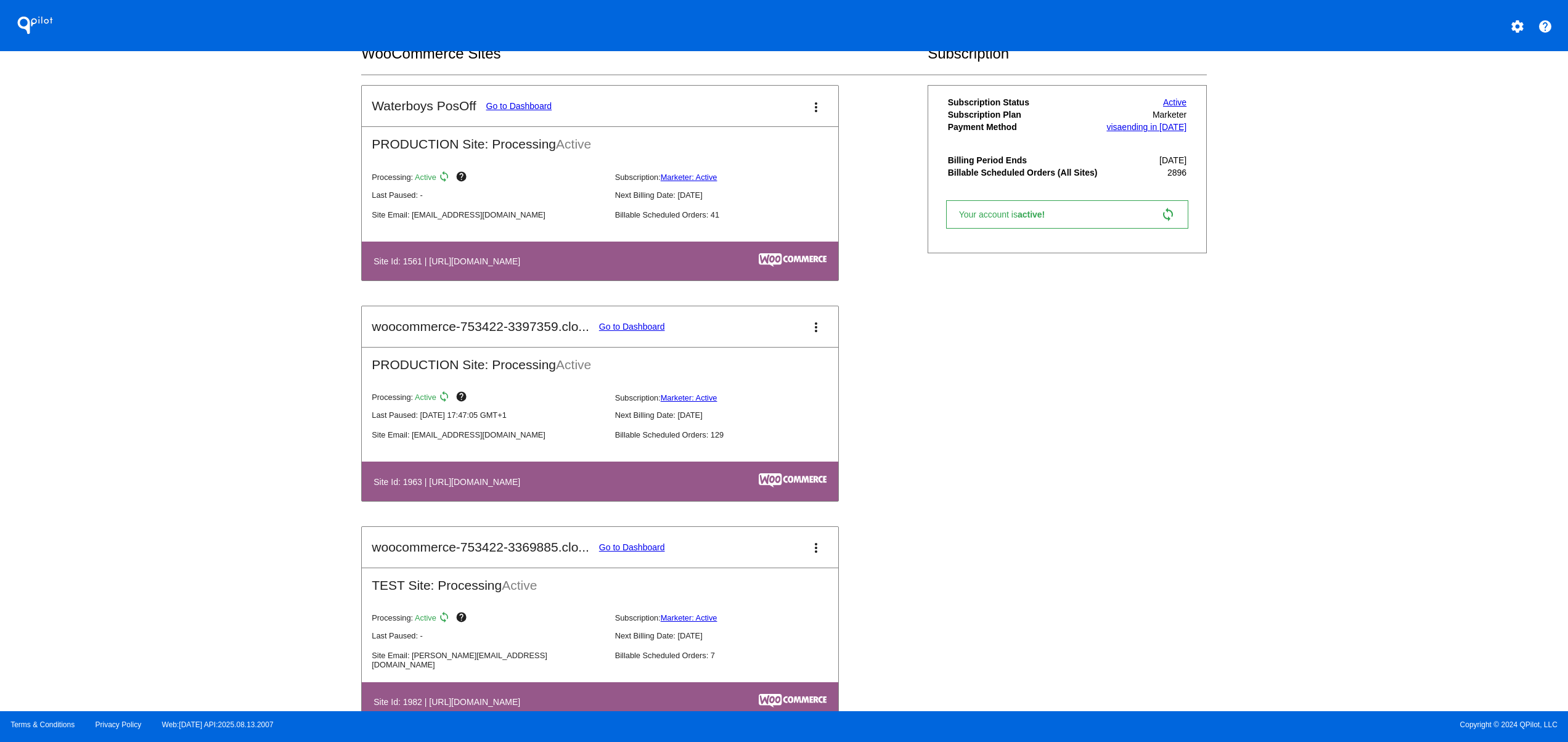
drag, startPoint x: 459, startPoint y: 482, endPoint x: 679, endPoint y: 490, distance: 220.1
click at [522, 482] on th "Site Id: 1963 | [URL][DOMAIN_NAME]" at bounding box center [529, 481] width 313 height 17
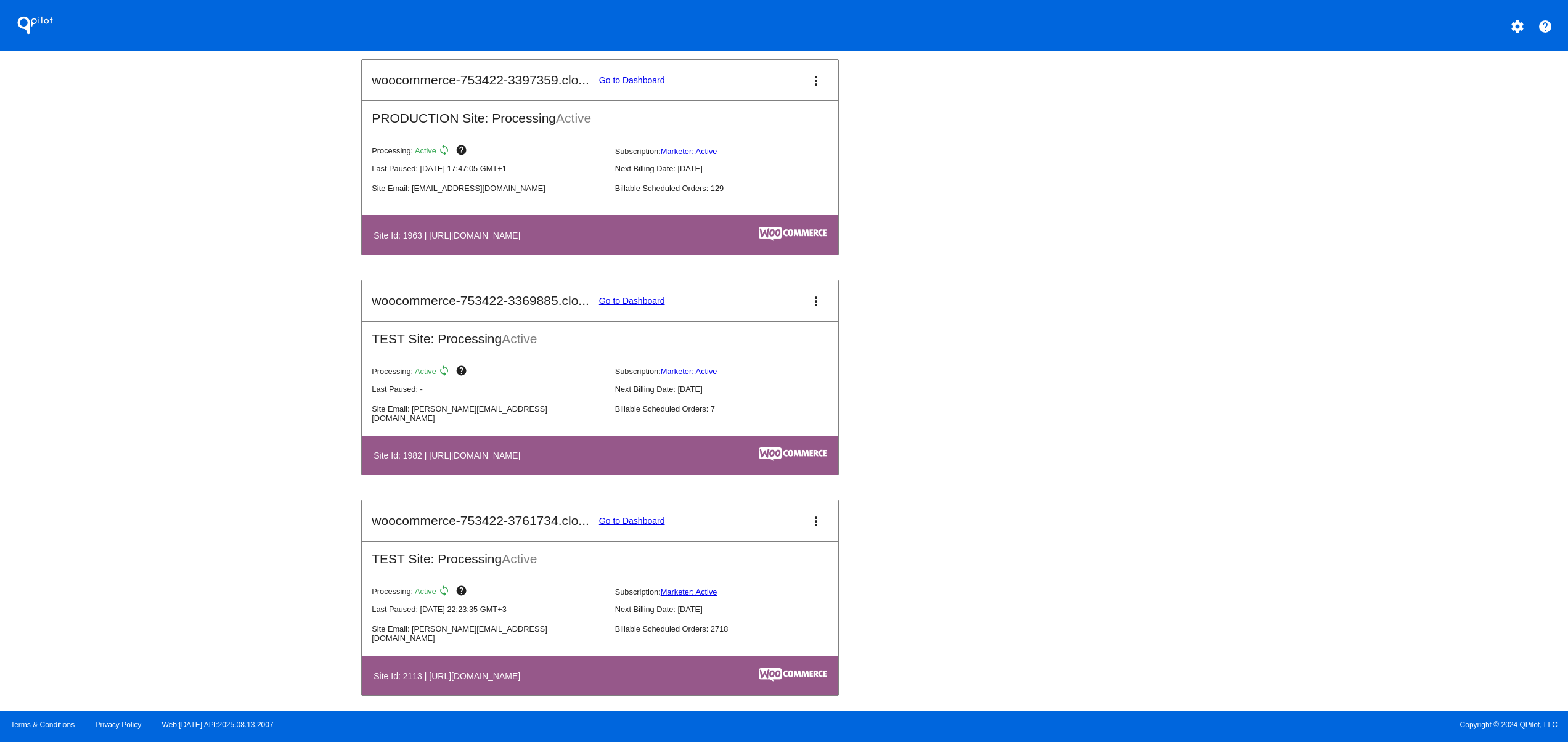
drag, startPoint x: 523, startPoint y: 467, endPoint x: 676, endPoint y: 467, distance: 153.0
click at [672, 463] on th "Site Id: 1982 | [URL][DOMAIN_NAME]" at bounding box center [529, 455] width 313 height 17
click at [639, 304] on link "Go to Dashboard" at bounding box center [632, 300] width 66 height 10
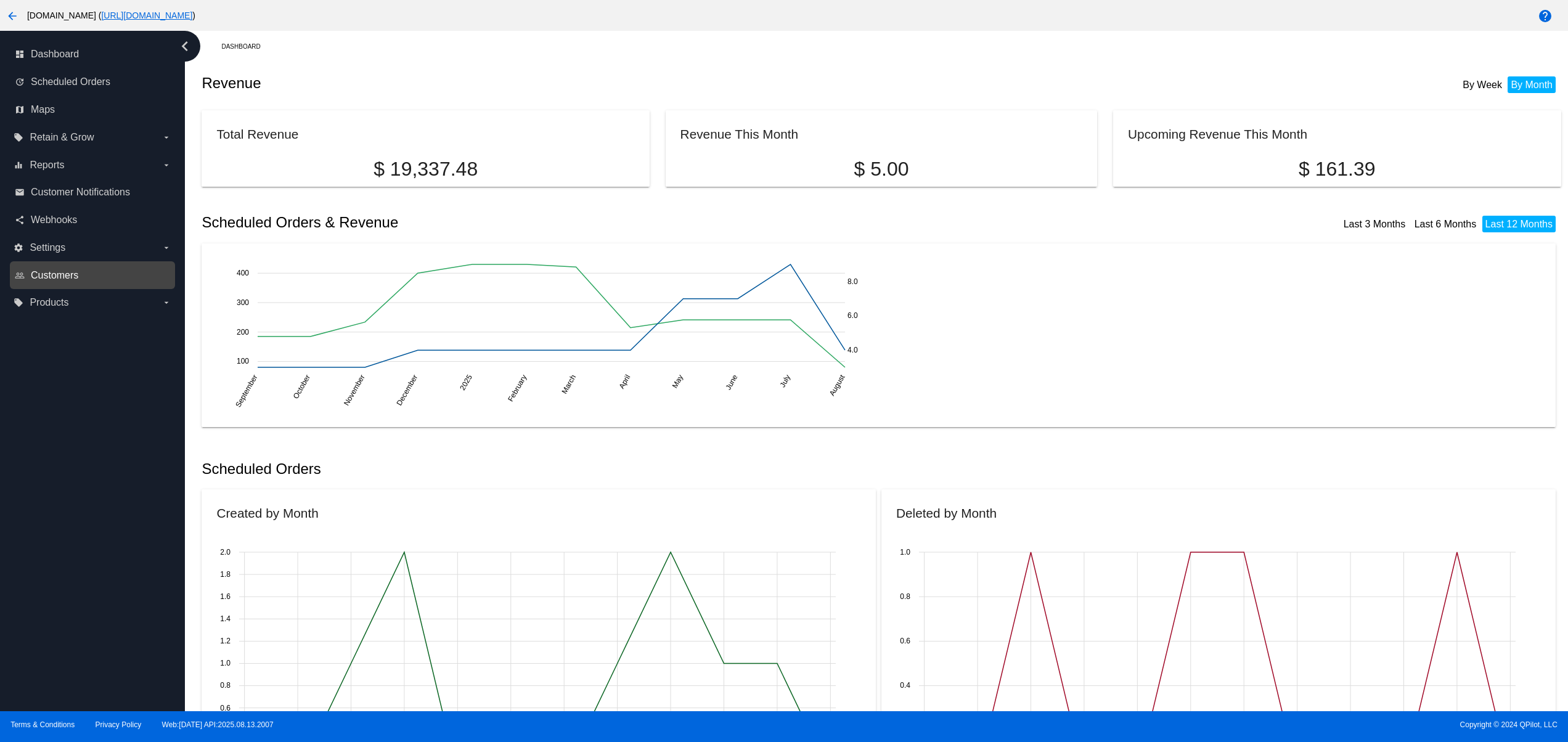
drag, startPoint x: 45, startPoint y: 266, endPoint x: 62, endPoint y: 277, distance: 20.2
click at [45, 266] on link "people_outline Customers" at bounding box center [93, 275] width 156 height 20
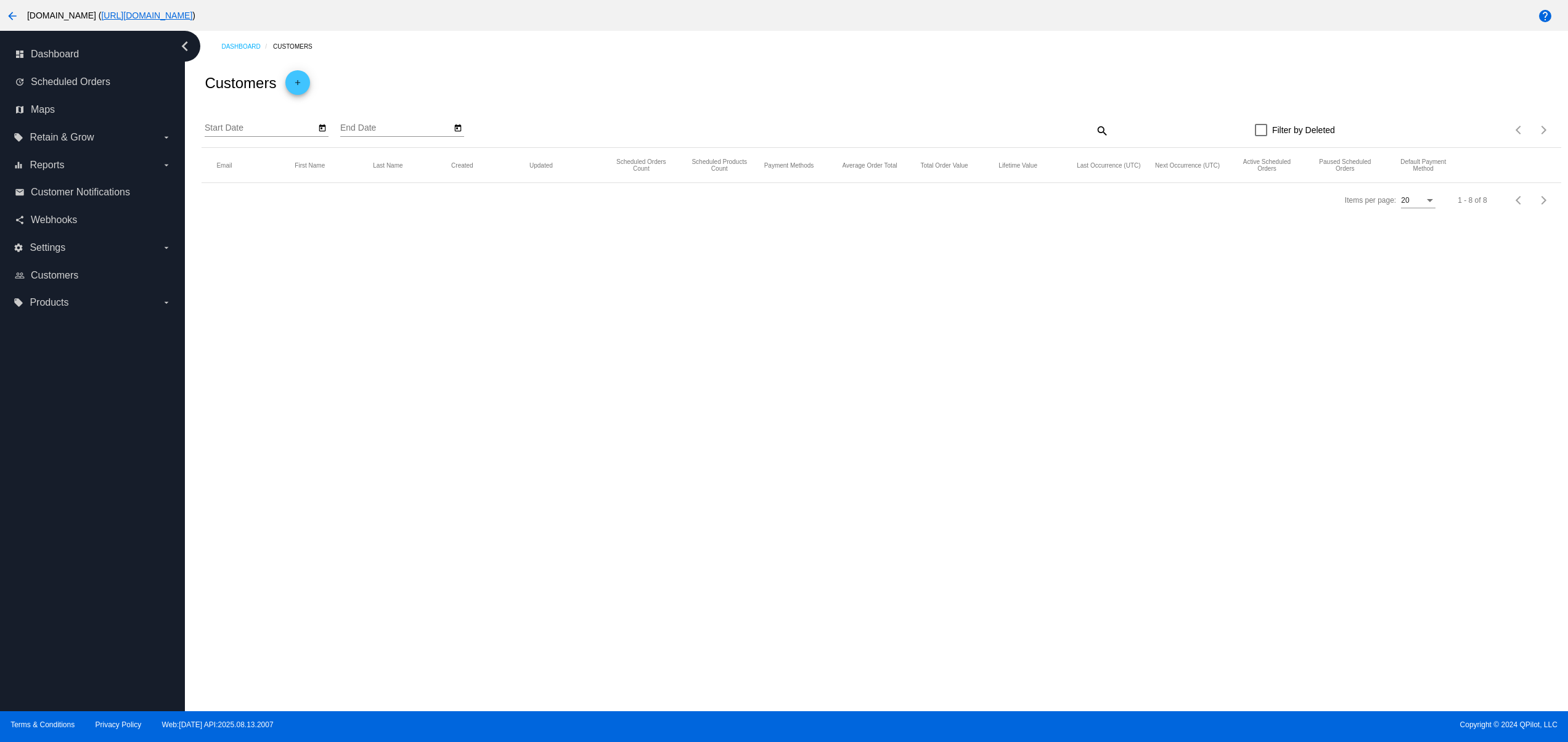
click at [72, 282] on link "people_outline Customers" at bounding box center [93, 275] width 156 height 20
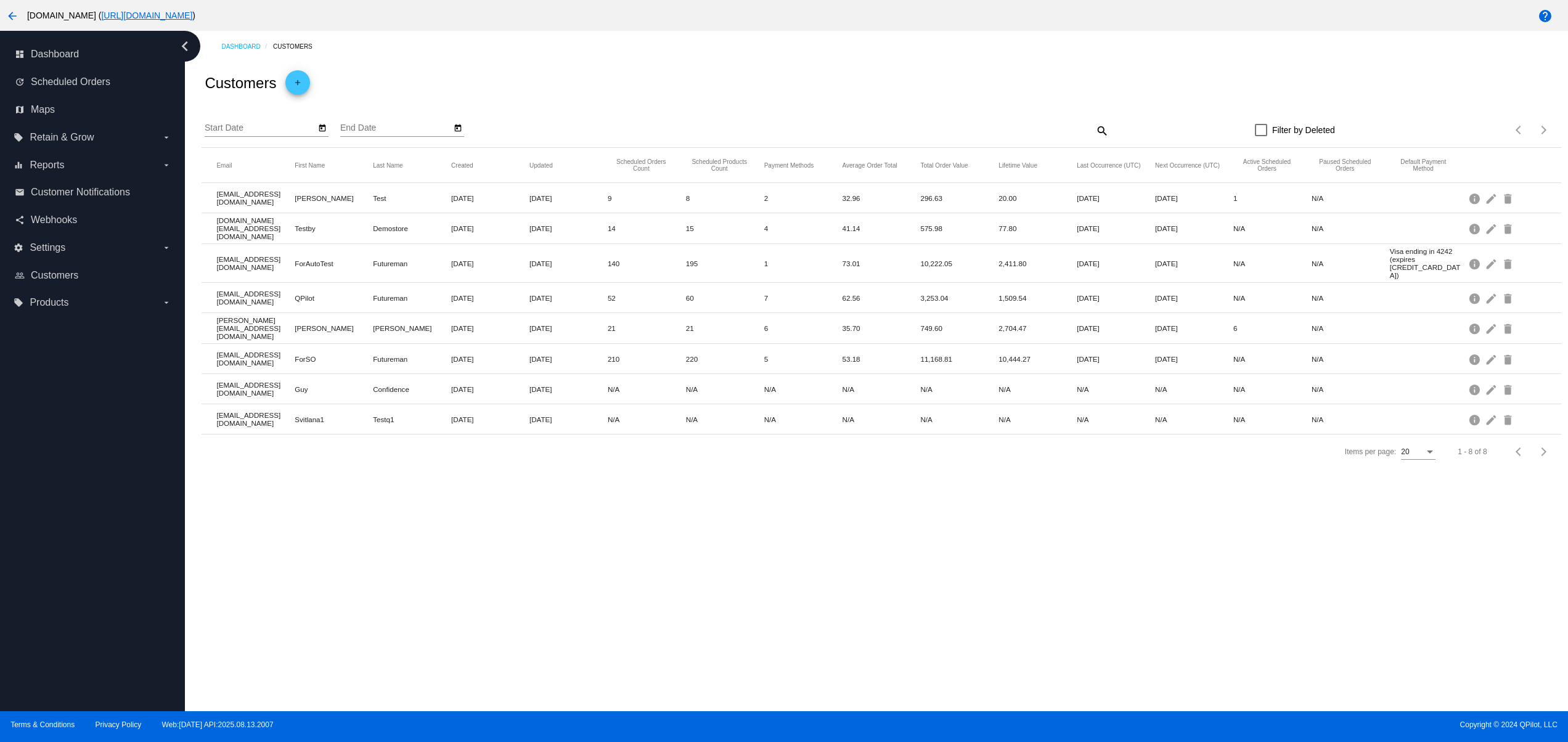
drag, startPoint x: 227, startPoint y: 204, endPoint x: 428, endPoint y: 198, distance: 201.1
click at [410, 198] on mat-row "[EMAIL_ADDRESS][DOMAIN_NAME] [PERSON_NAME] Test [DATE] [DATE] 9 8 2 32.96 296.6…" at bounding box center [881, 198] width 1359 height 30
drag, startPoint x: 241, startPoint y: 292, endPoint x: 396, endPoint y: 291, distance: 155.0
click at [395, 292] on mat-row "[EMAIL_ADDRESS][DOMAIN_NAME] QPilot Futureman [DATE] [DATE] 52 60 7 62.56 3,253…" at bounding box center [881, 298] width 1359 height 30
click at [437, 424] on mat-row "[EMAIL_ADDRESS][DOMAIN_NAME] Svitlana1 Testq1 [DATE] [DATE] N/A N/A N/A N/A N/A…" at bounding box center [881, 419] width 1359 height 30
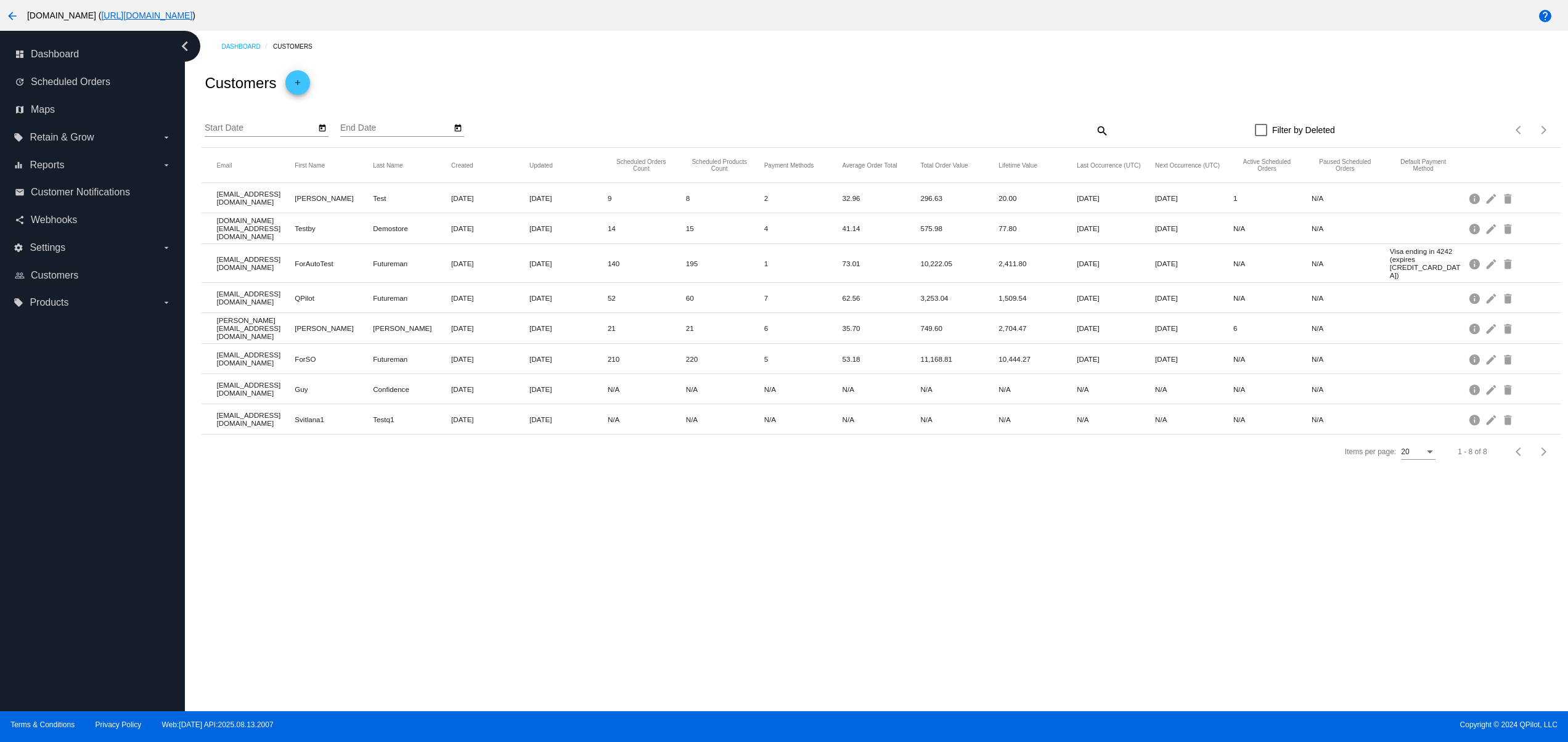
drag, startPoint x: 343, startPoint y: 308, endPoint x: 819, endPoint y: 318, distance: 476.1
click at [819, 318] on mat-row "[PERSON_NAME][EMAIL_ADDRESS][DOMAIN_NAME] [PERSON_NAME] [DATE] [DATE] 21 21 6 3…" at bounding box center [881, 329] width 1359 height 31
click at [1492, 323] on mat-icon "edit" at bounding box center [1492, 328] width 15 height 19
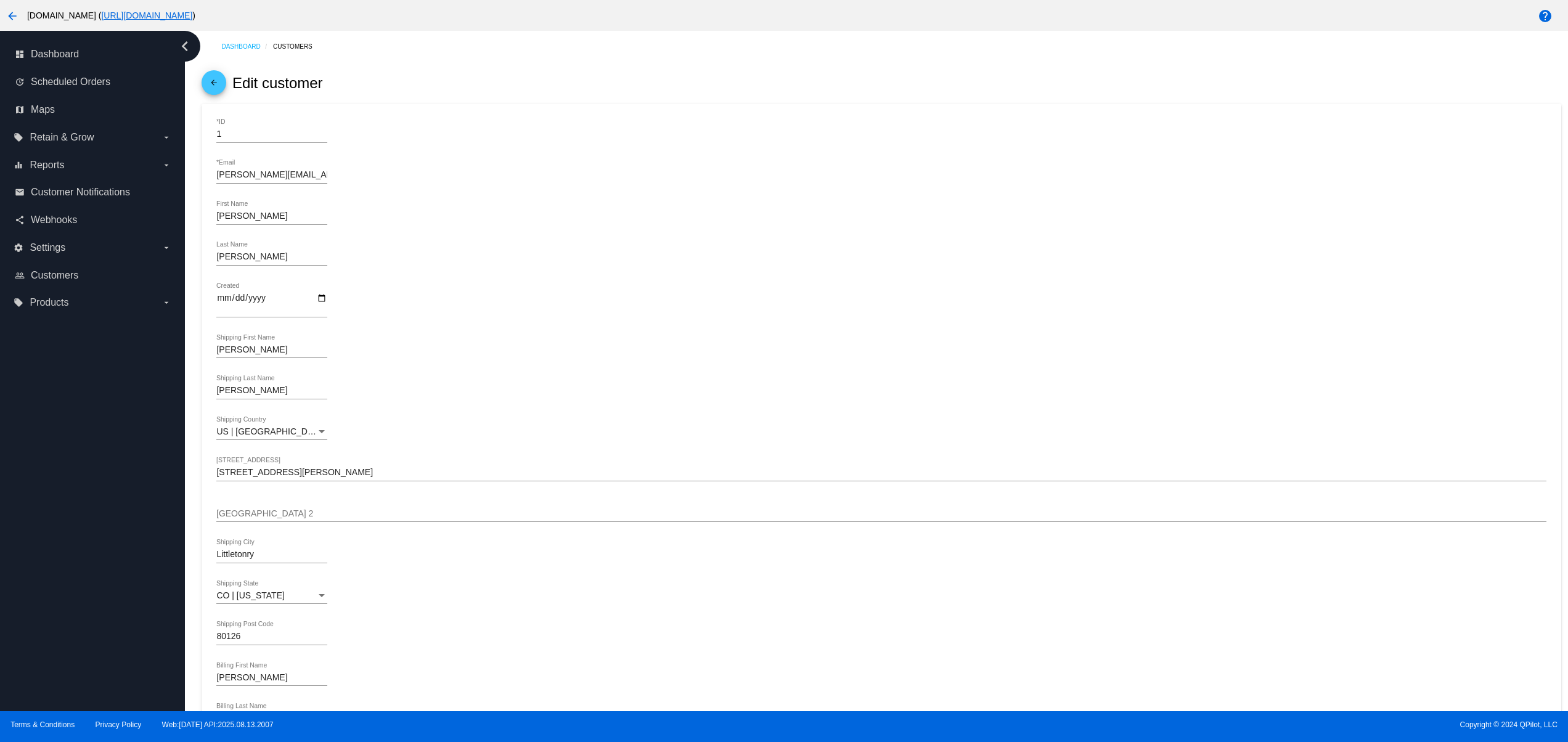
drag, startPoint x: 329, startPoint y: 467, endPoint x: 264, endPoint y: 469, distance: 65.0
click at [264, 469] on div "[STREET_ADDRESS][PERSON_NAME]" at bounding box center [881, 469] width 1329 height 24
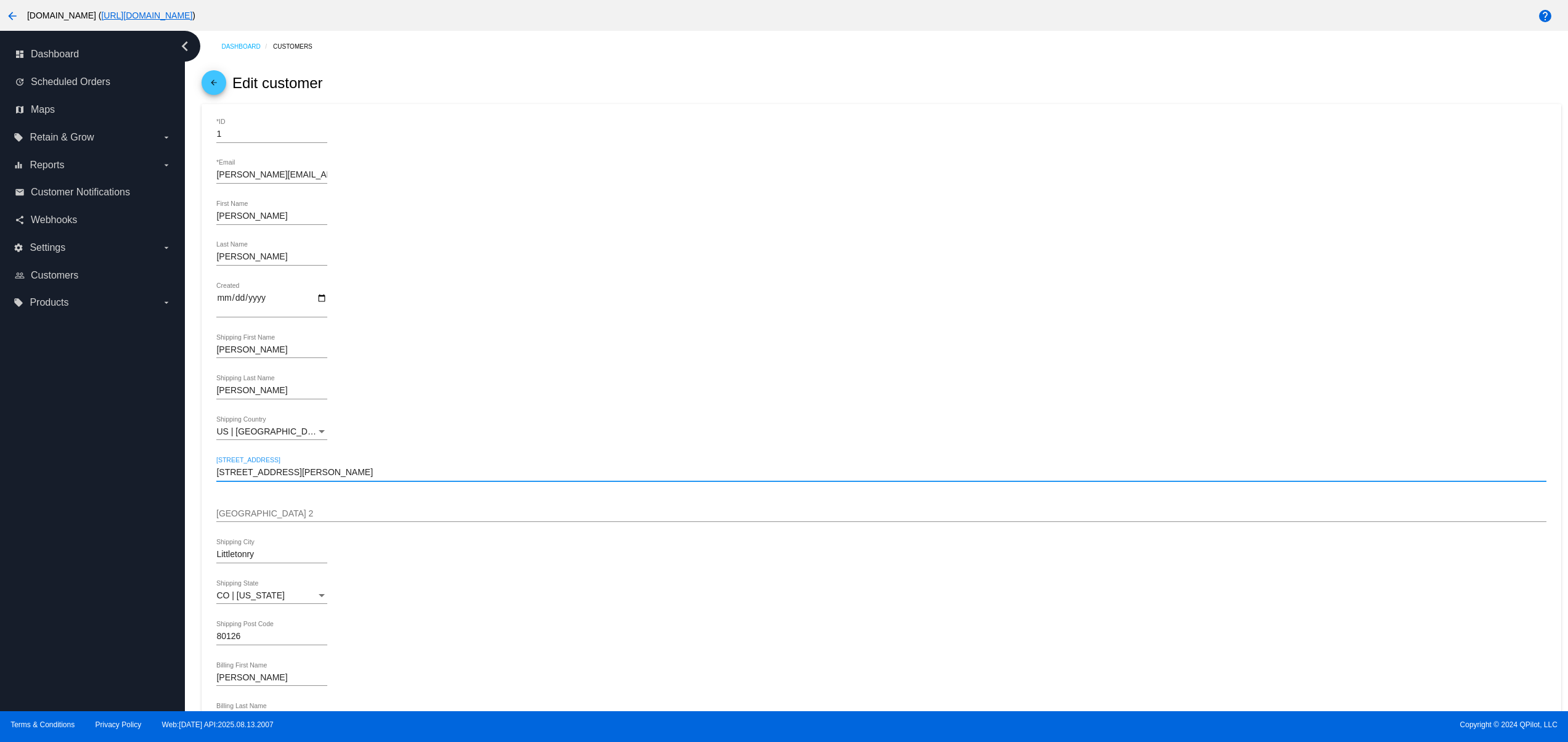
drag, startPoint x: 348, startPoint y: 469, endPoint x: 139, endPoint y: 469, distance: 209.0
click at [139, 469] on div "dashboard Dashboard update Scheduled Orders map Maps local_offer Retain & Grow …" at bounding box center [784, 371] width 1568 height 680
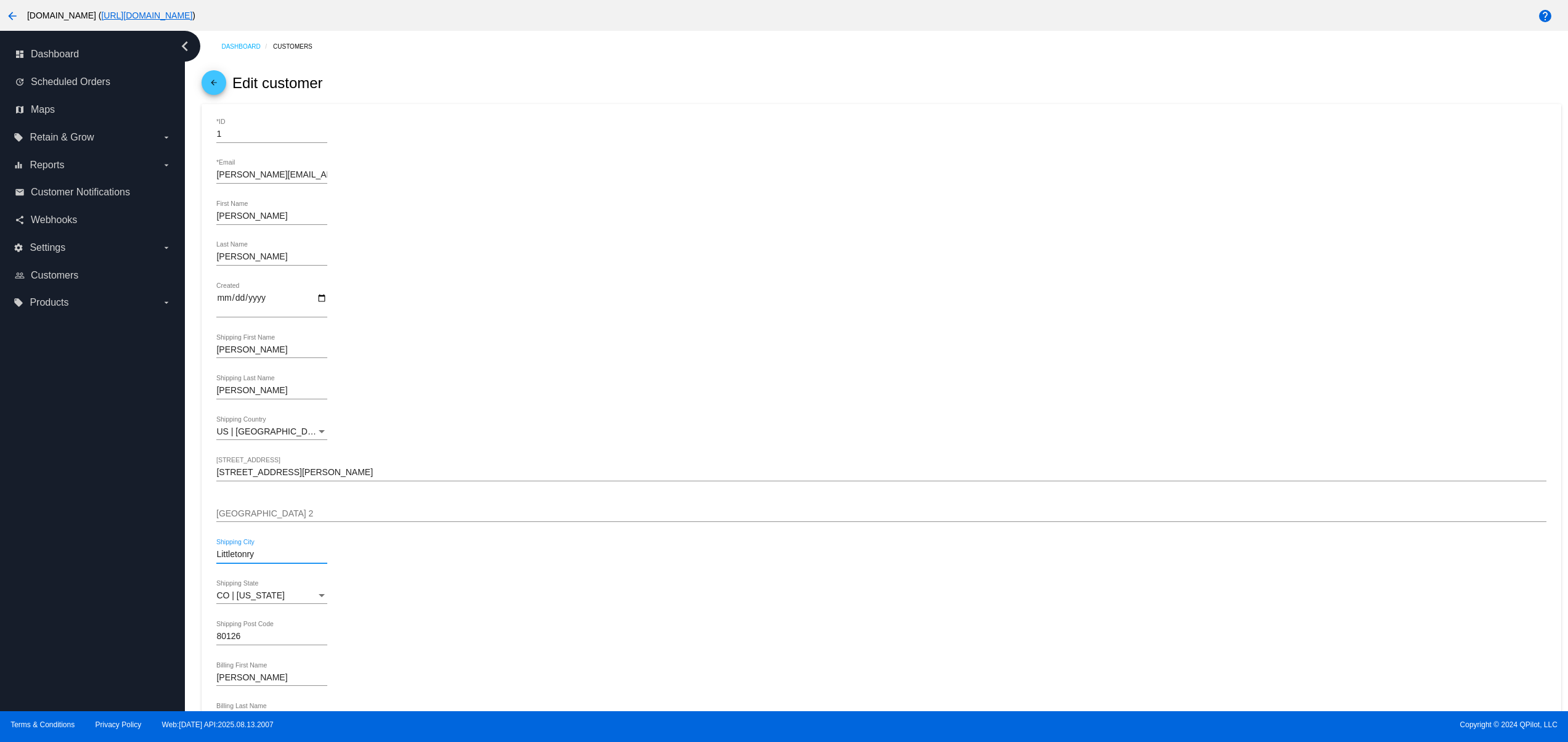
drag, startPoint x: 267, startPoint y: 558, endPoint x: 210, endPoint y: 558, distance: 57.0
click at [210, 558] on mat-card "1 *ID [PERSON_NAME][EMAIL_ADDRESS][DOMAIN_NAME] *Email [PERSON_NAME] First Name…" at bounding box center [881, 708] width 1359 height 1209
